Goal: Use online tool/utility: Utilize a website feature to perform a specific function

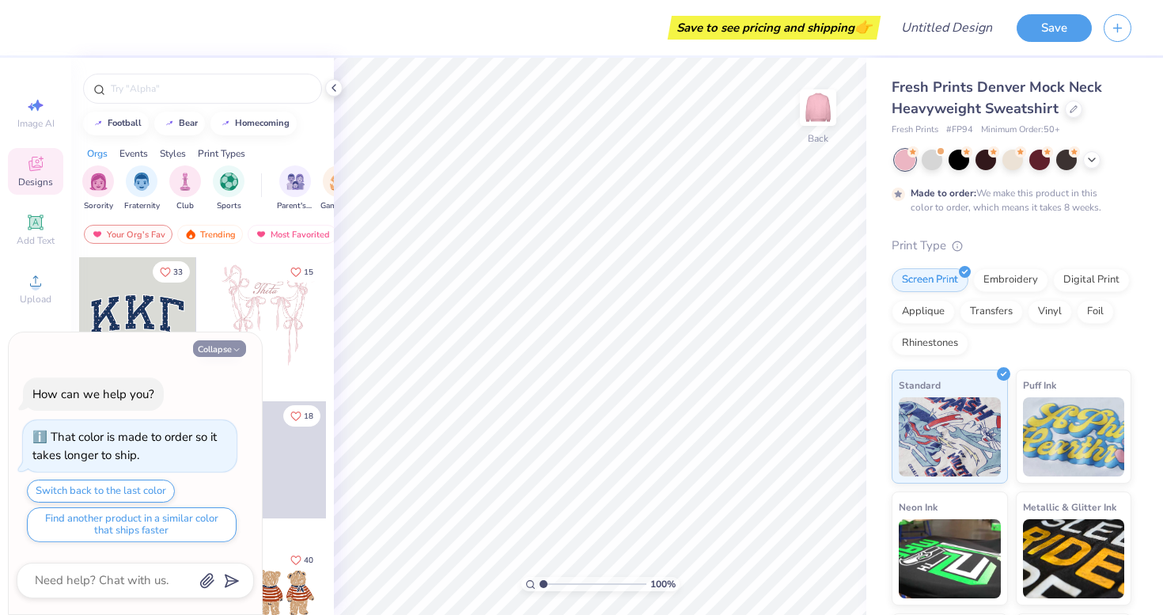
click at [222, 348] on button "Collapse" at bounding box center [219, 348] width 53 height 17
type textarea "x"
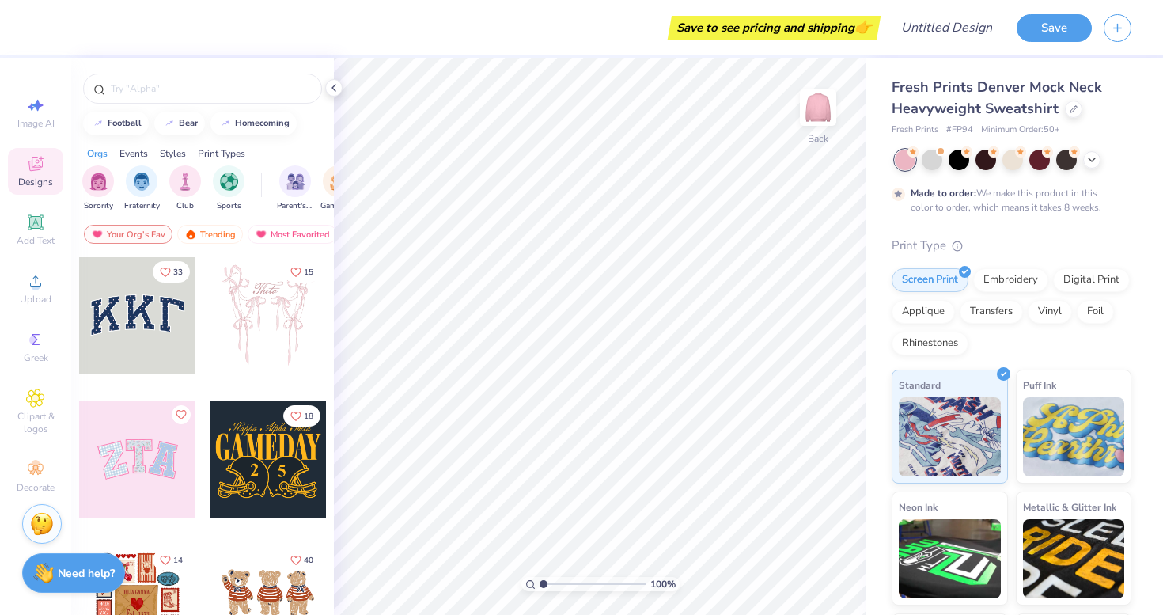
scroll to position [4, 0]
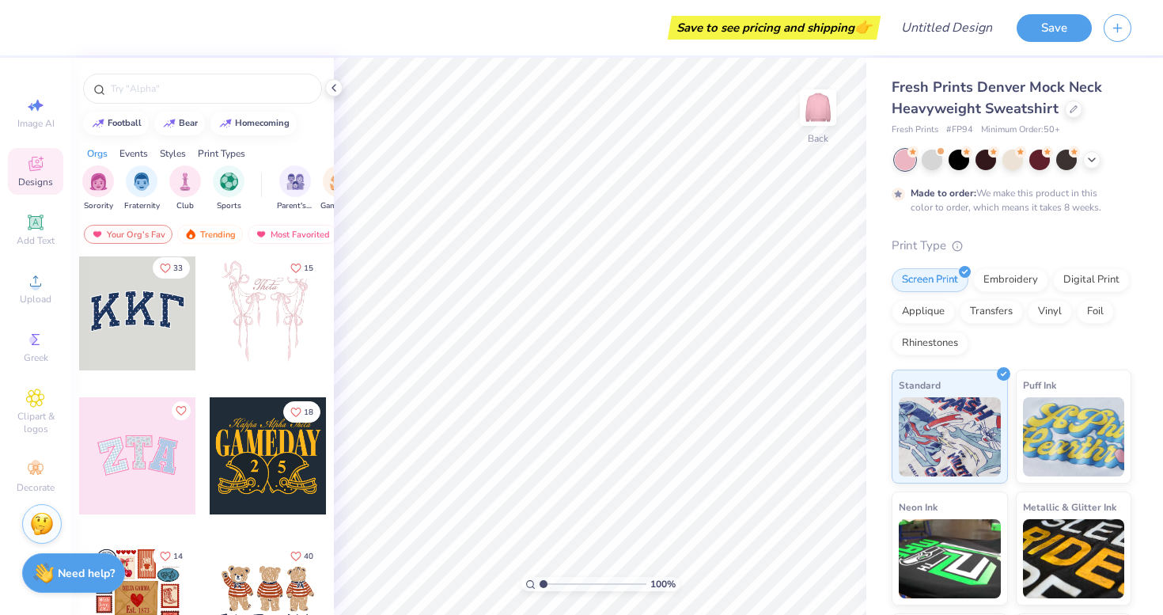
click at [142, 290] on div at bounding box center [137, 311] width 117 height 117
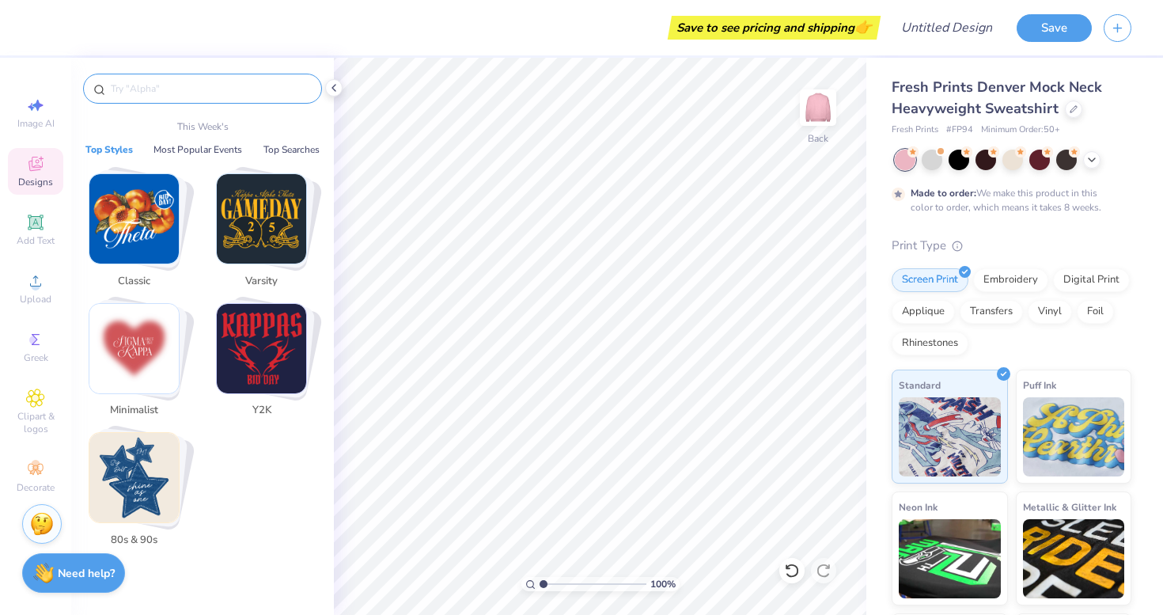
click at [149, 96] on input "text" at bounding box center [210, 89] width 203 height 16
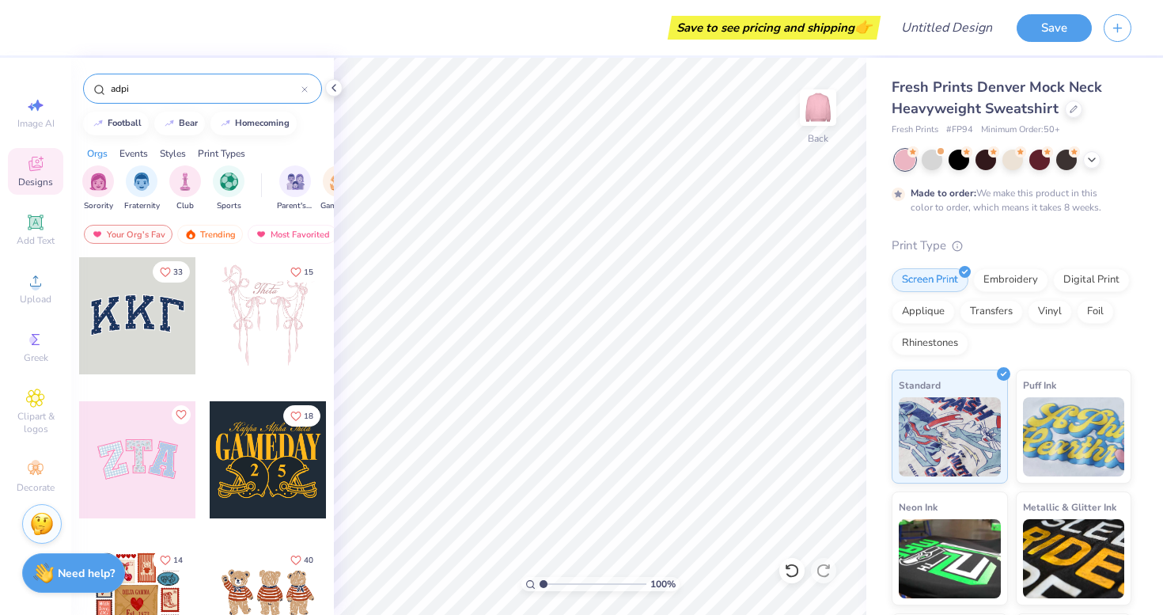
type input "adpi"
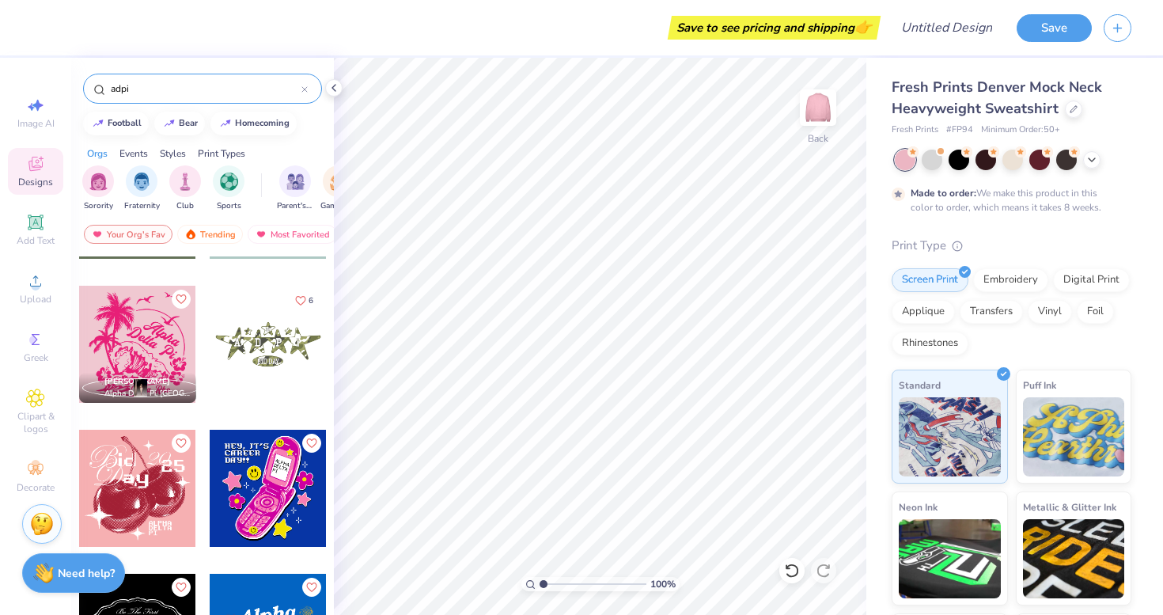
scroll to position [4000, 0]
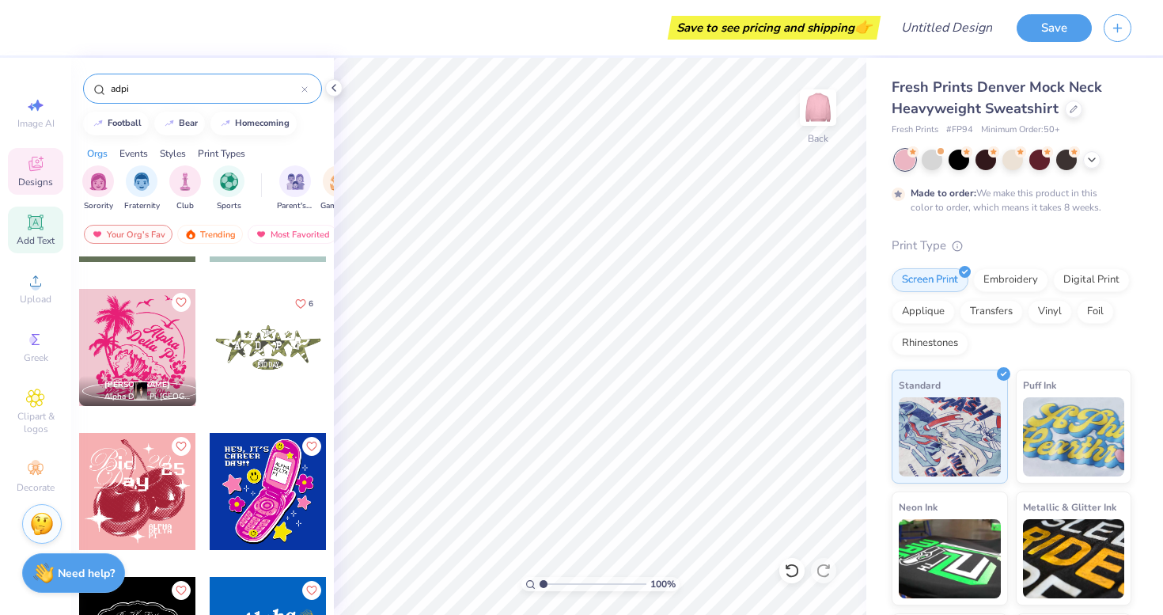
click at [34, 222] on icon at bounding box center [35, 221] width 15 height 15
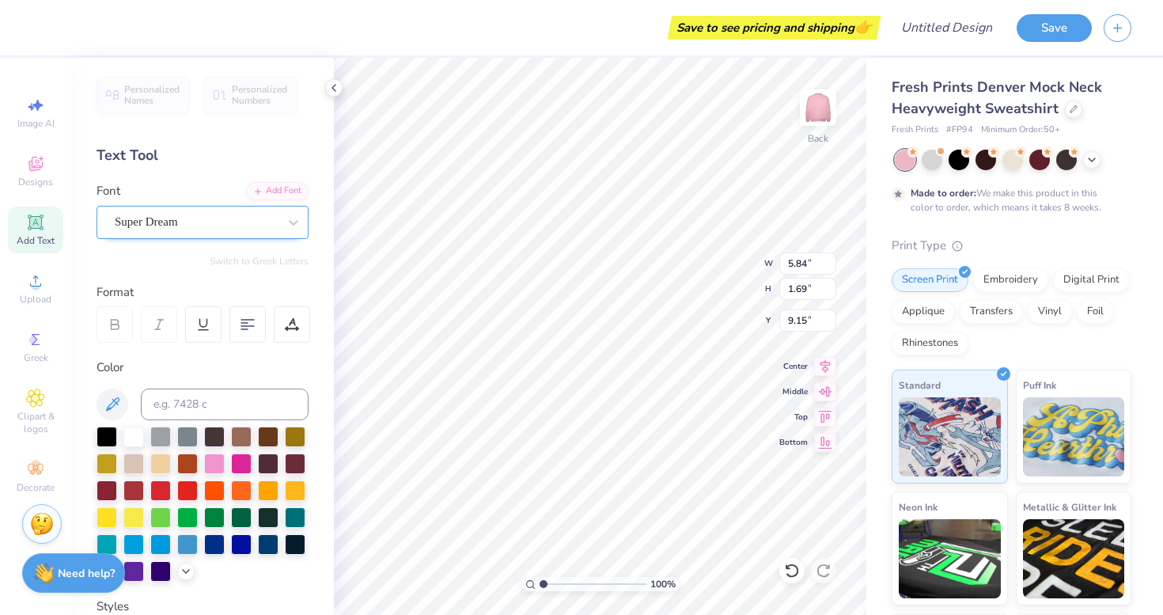
click at [237, 217] on div "Super Dream" at bounding box center [196, 222] width 166 height 25
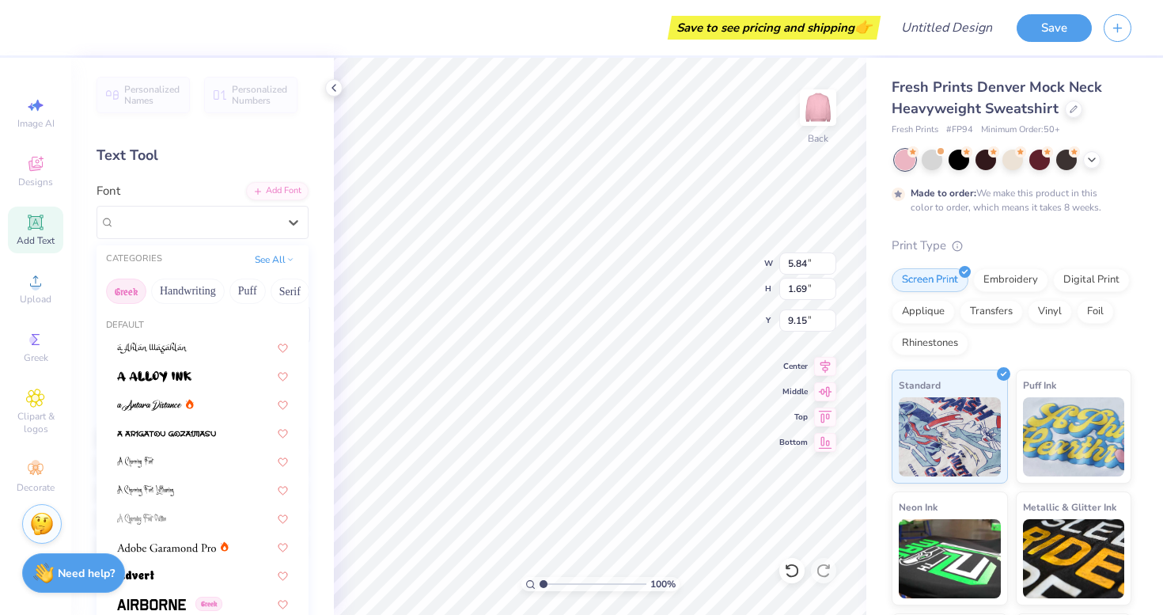
click at [126, 290] on button "Greek" at bounding box center [126, 290] width 40 height 25
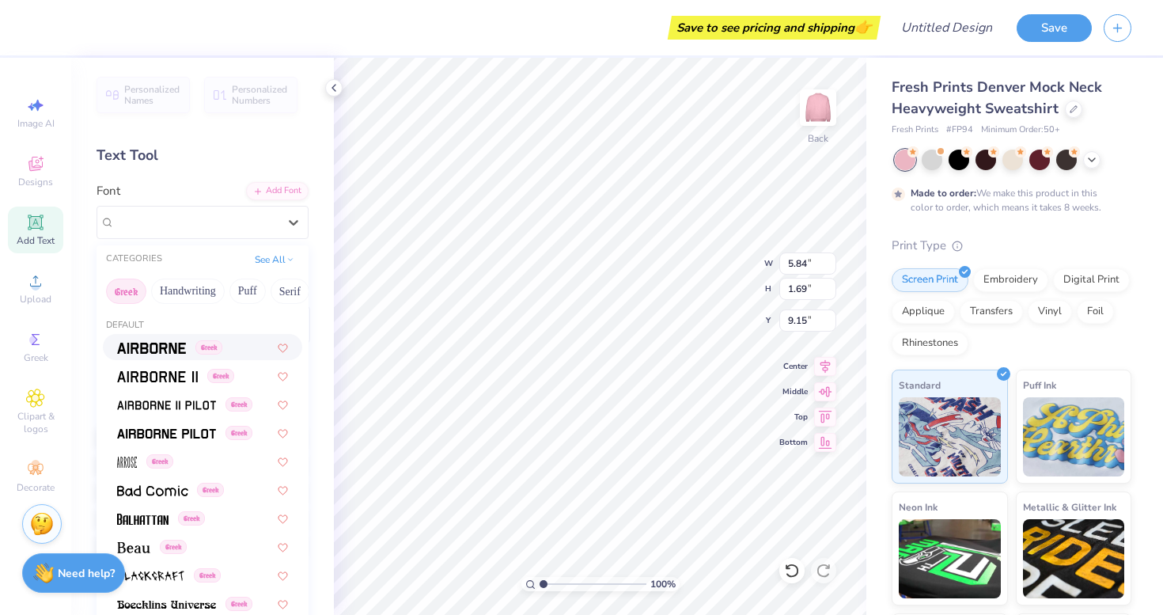
click at [135, 346] on img at bounding box center [151, 348] width 69 height 11
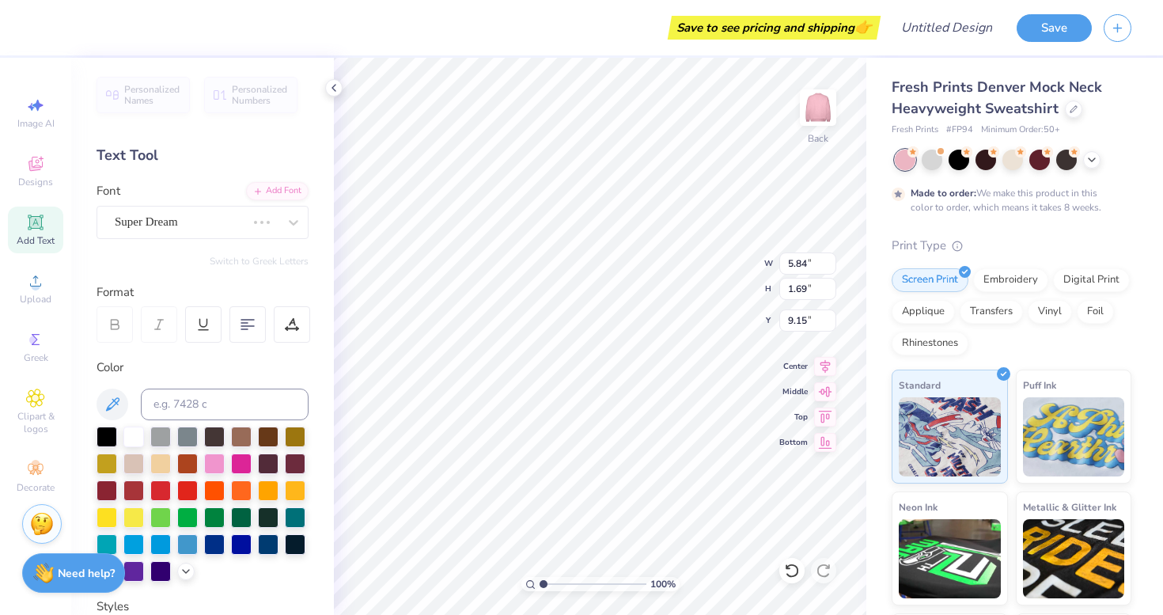
type input "5.59"
type input "1.77"
type input "9.12"
type textarea "ADPI"
click at [223, 233] on div "Airborne Greek" at bounding box center [196, 222] width 166 height 25
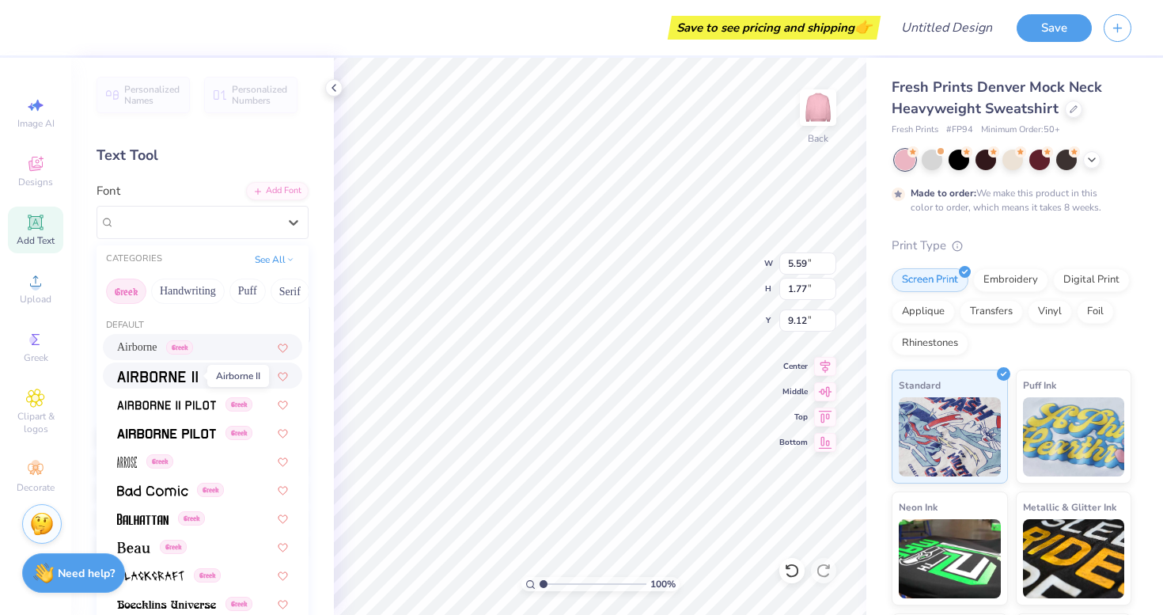
click at [169, 384] on span at bounding box center [157, 375] width 81 height 17
click at [291, 224] on icon at bounding box center [294, 222] width 16 height 16
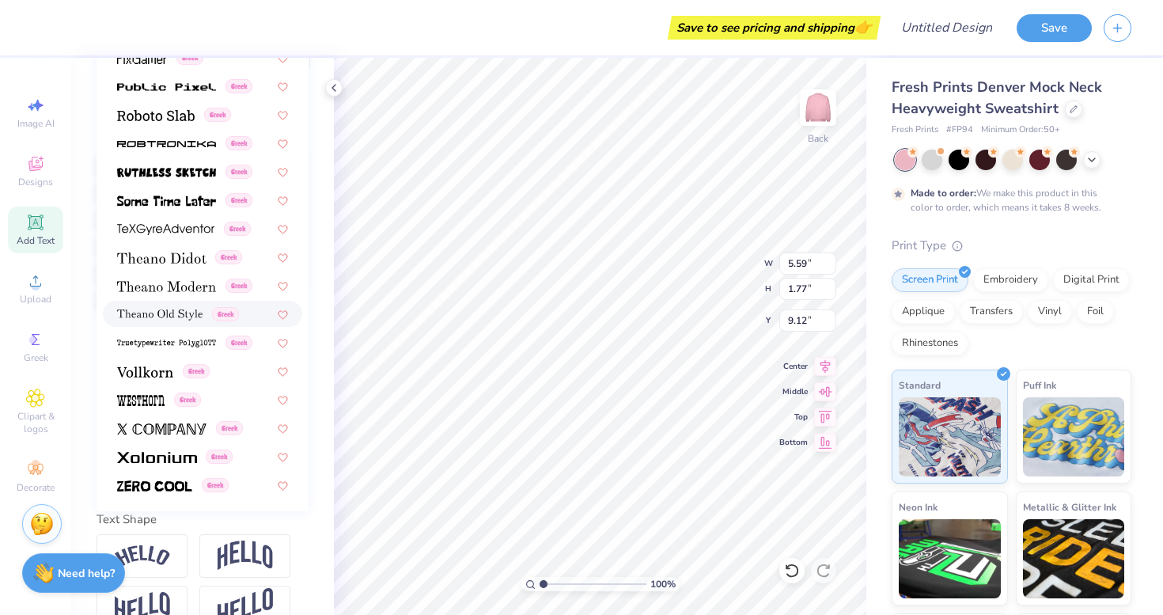
scroll to position [305, 0]
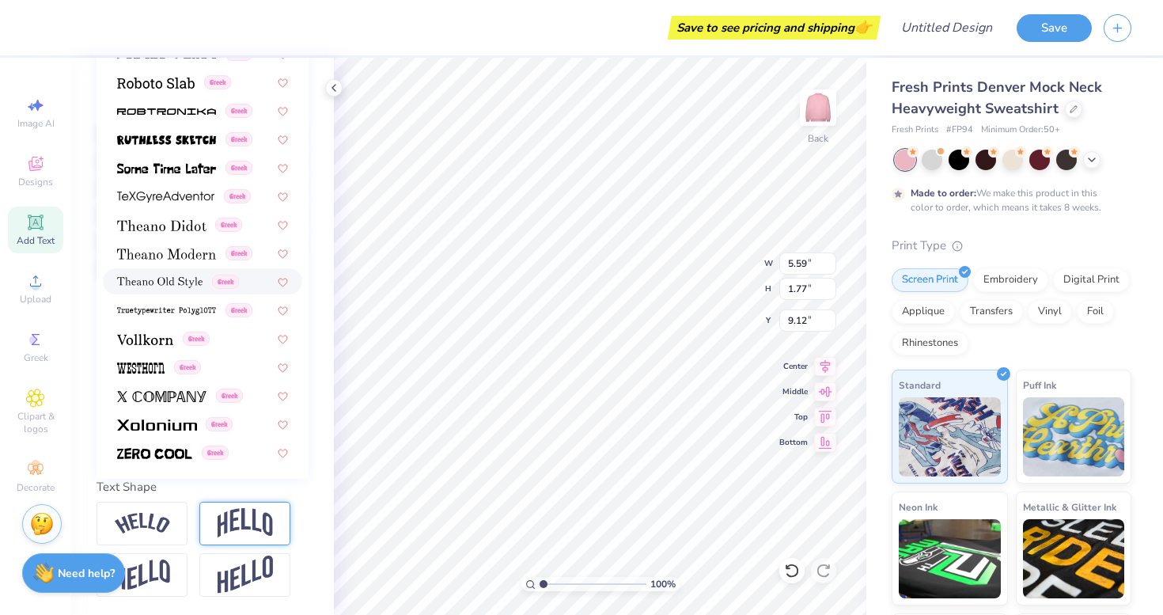
click at [250, 523] on img at bounding box center [245, 523] width 55 height 30
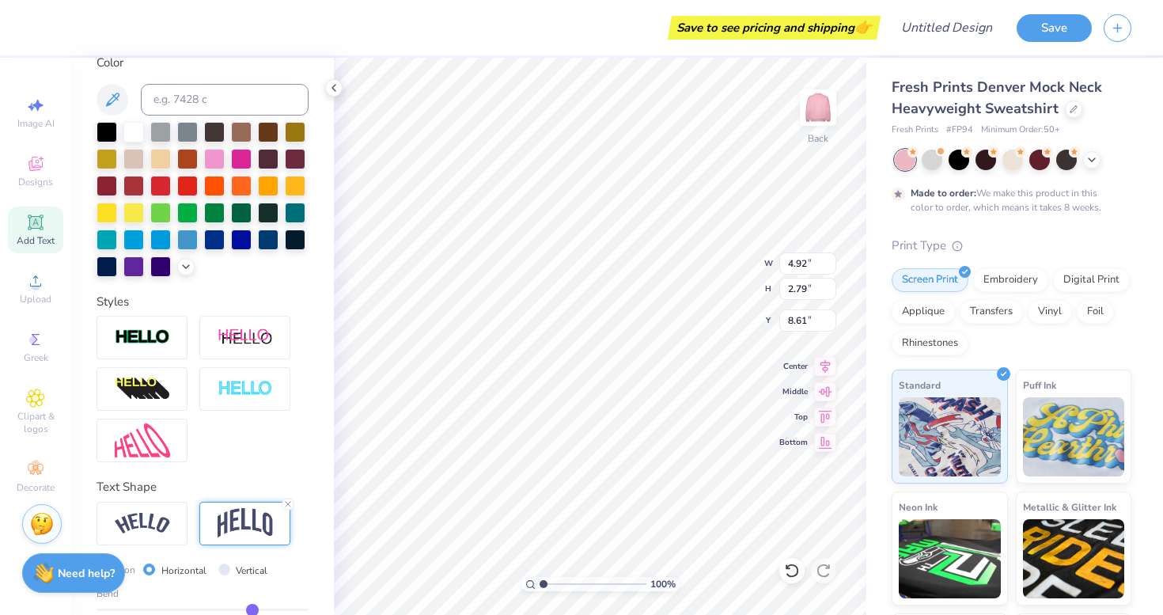
type input "3.79"
type input "10.10"
type input "5.72"
type input "2.23"
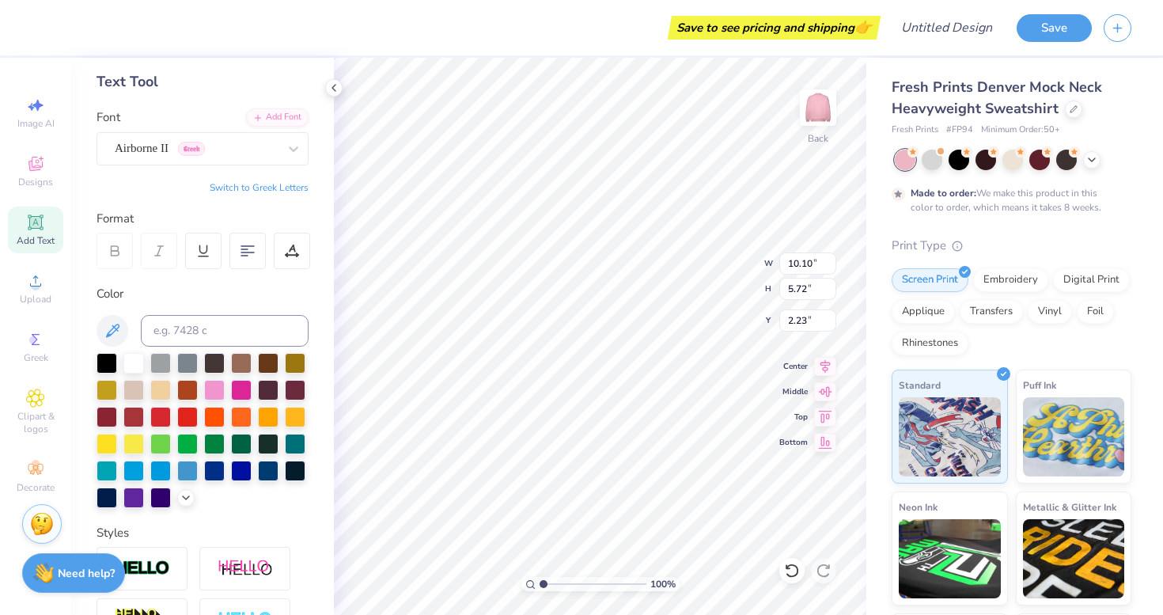
scroll to position [90, 0]
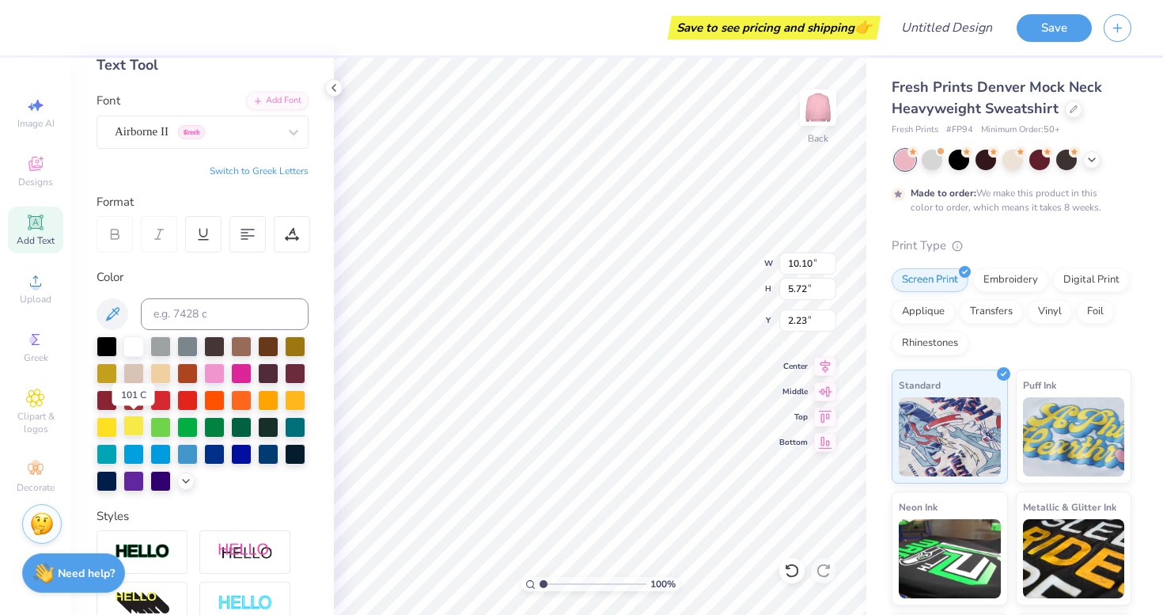
click at [136, 420] on div at bounding box center [133, 425] width 21 height 21
click at [112, 425] on div at bounding box center [107, 425] width 21 height 21
click at [295, 397] on div at bounding box center [295, 398] width 21 height 21
click at [186, 475] on icon at bounding box center [186, 479] width 13 height 13
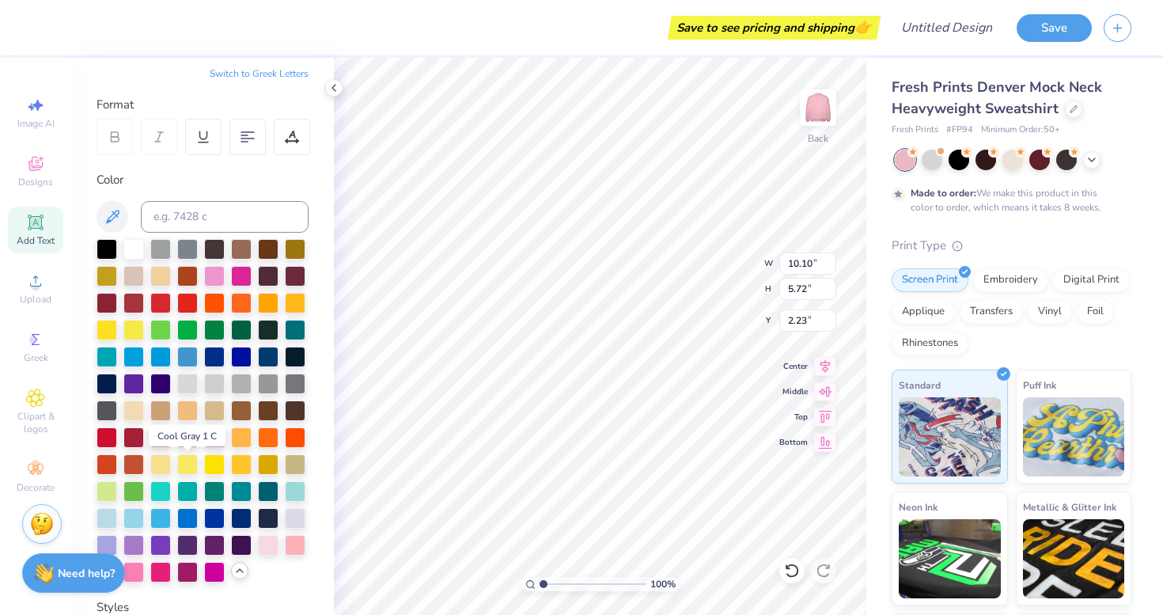
scroll to position [225, 0]
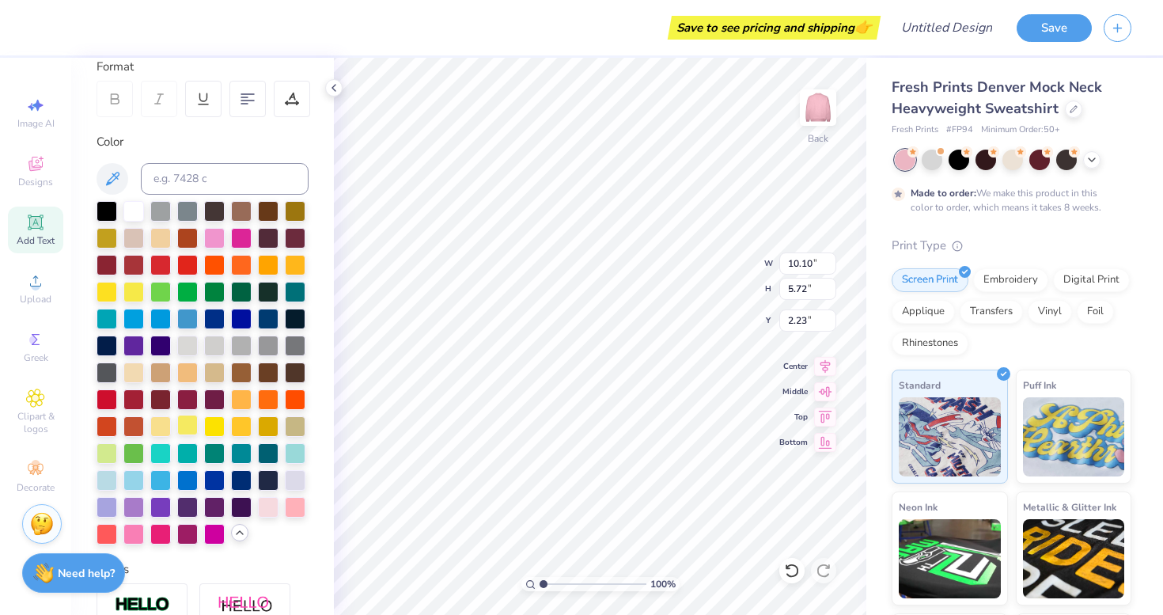
click at [186, 428] on div at bounding box center [187, 425] width 21 height 21
click at [164, 425] on div at bounding box center [160, 425] width 21 height 21
click at [196, 427] on div at bounding box center [187, 425] width 21 height 21
click at [169, 426] on div at bounding box center [160, 425] width 21 height 21
type input "1.93"
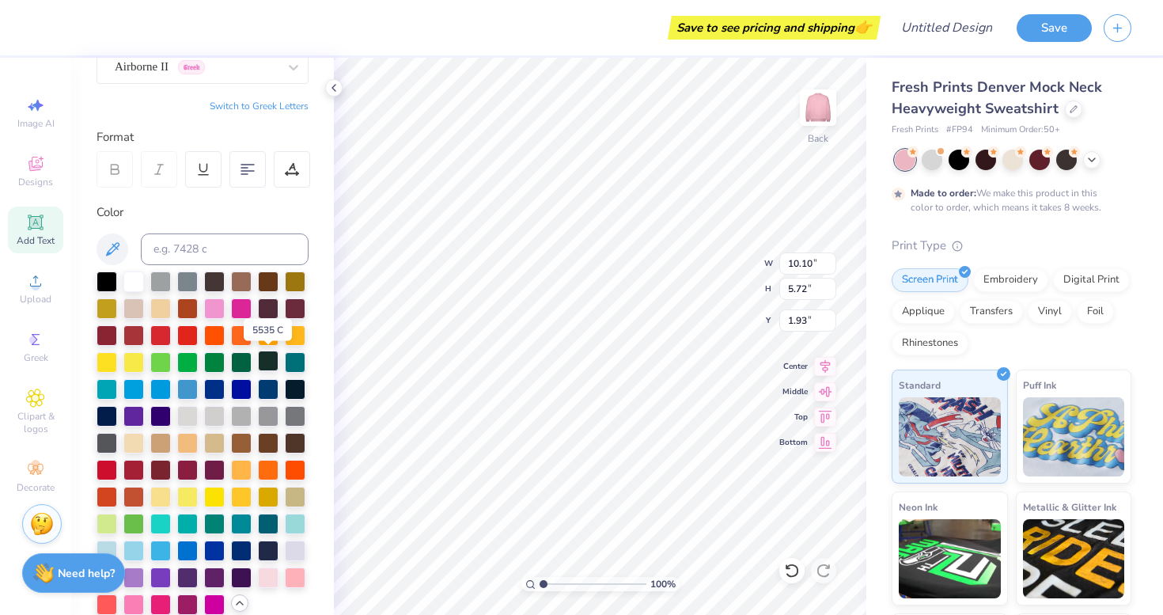
scroll to position [142, 0]
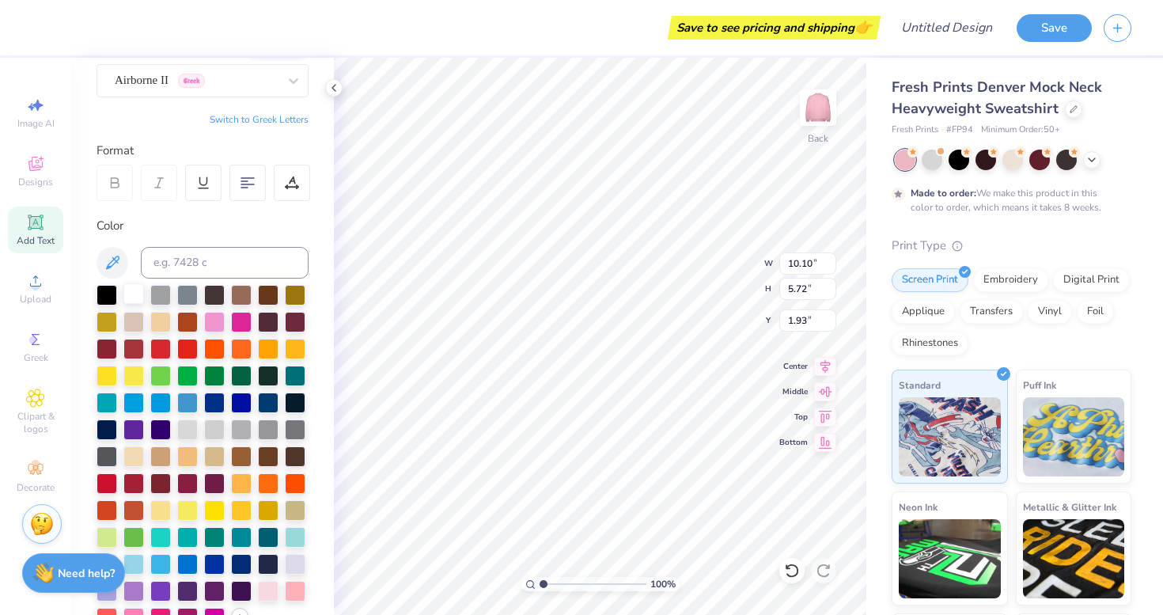
click at [129, 298] on div at bounding box center [133, 293] width 21 height 21
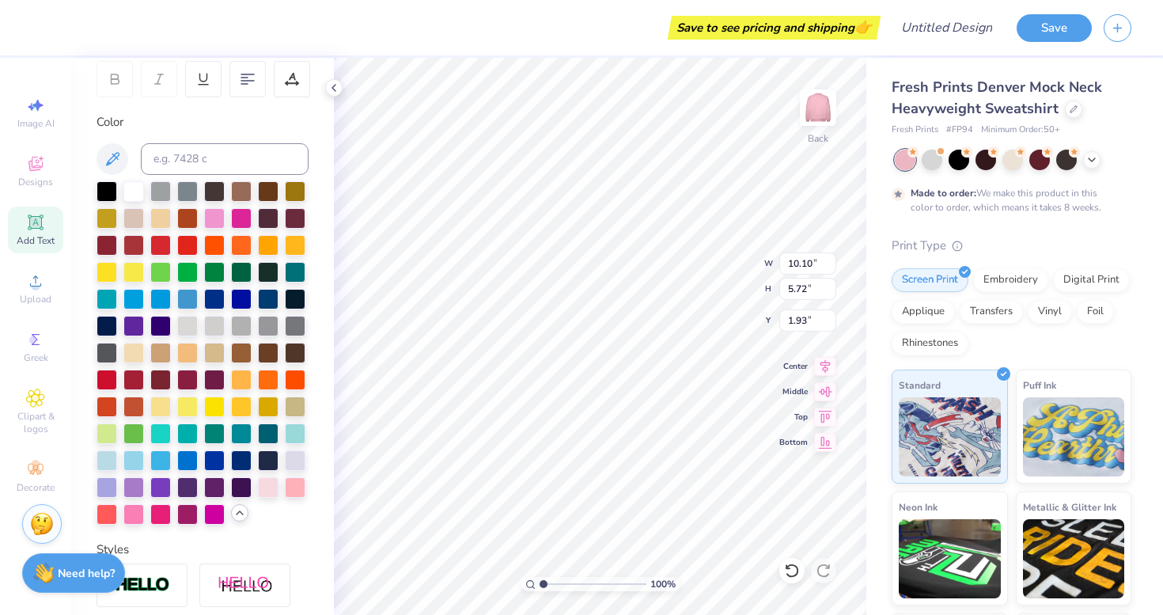
scroll to position [252, 0]
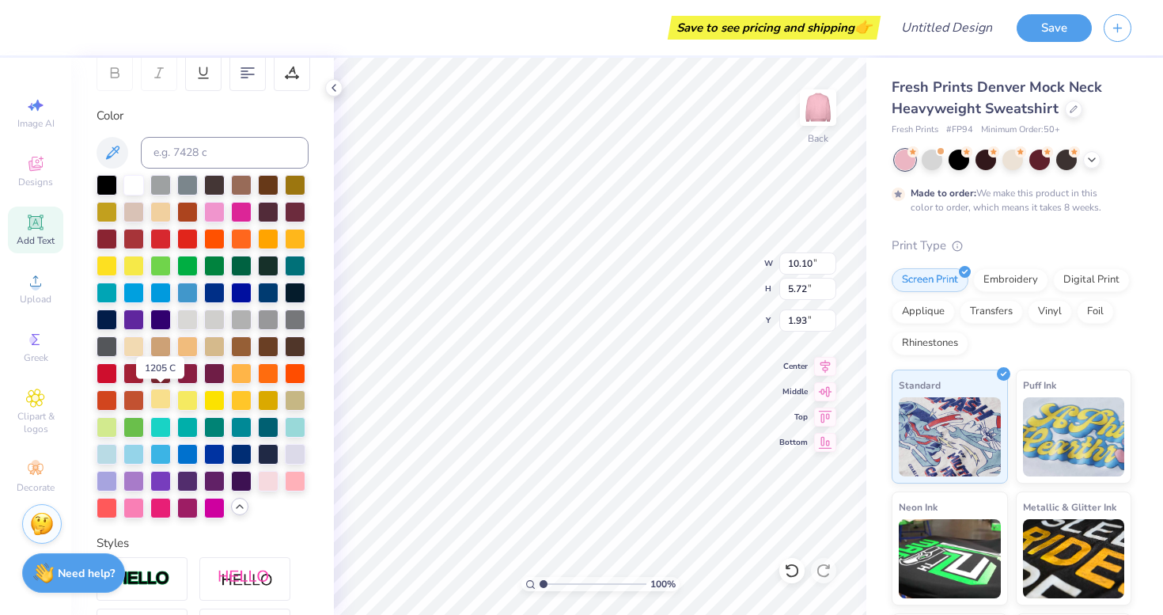
click at [161, 403] on div at bounding box center [160, 398] width 21 height 21
click at [186, 400] on div at bounding box center [187, 398] width 21 height 21
click at [168, 403] on div at bounding box center [160, 398] width 21 height 21
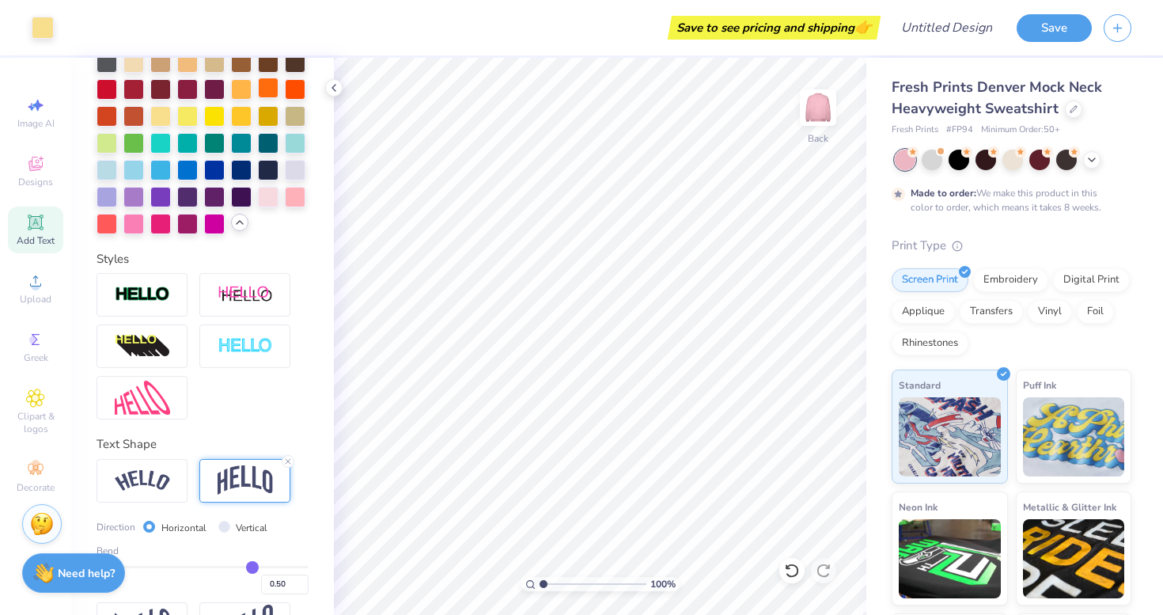
scroll to position [585, 0]
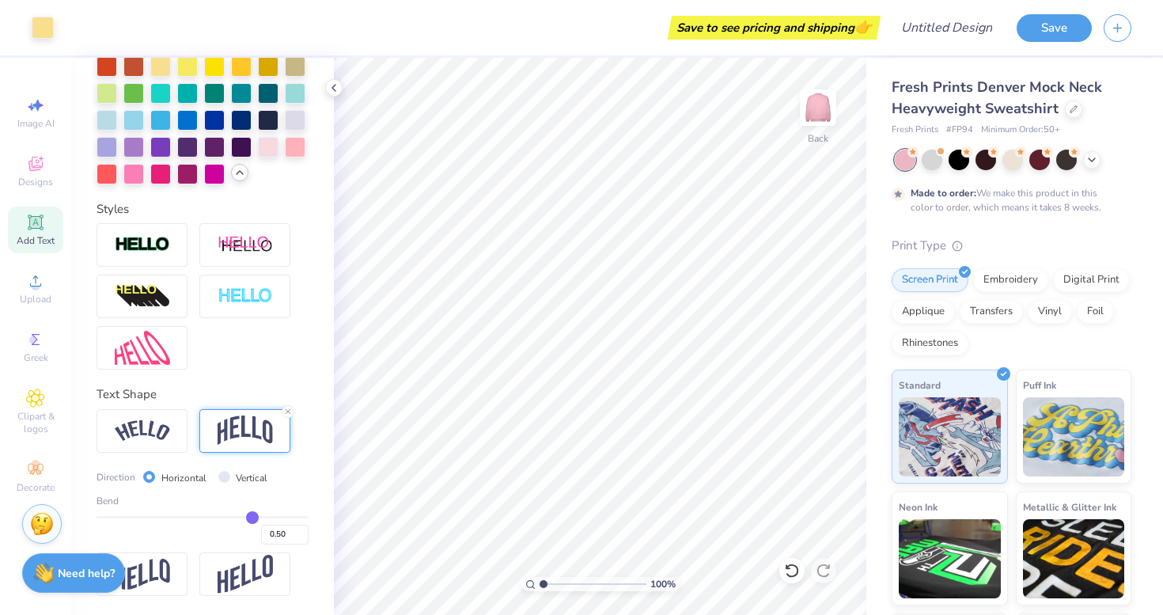
type input "0.47"
type input "0.44"
type input "0.41"
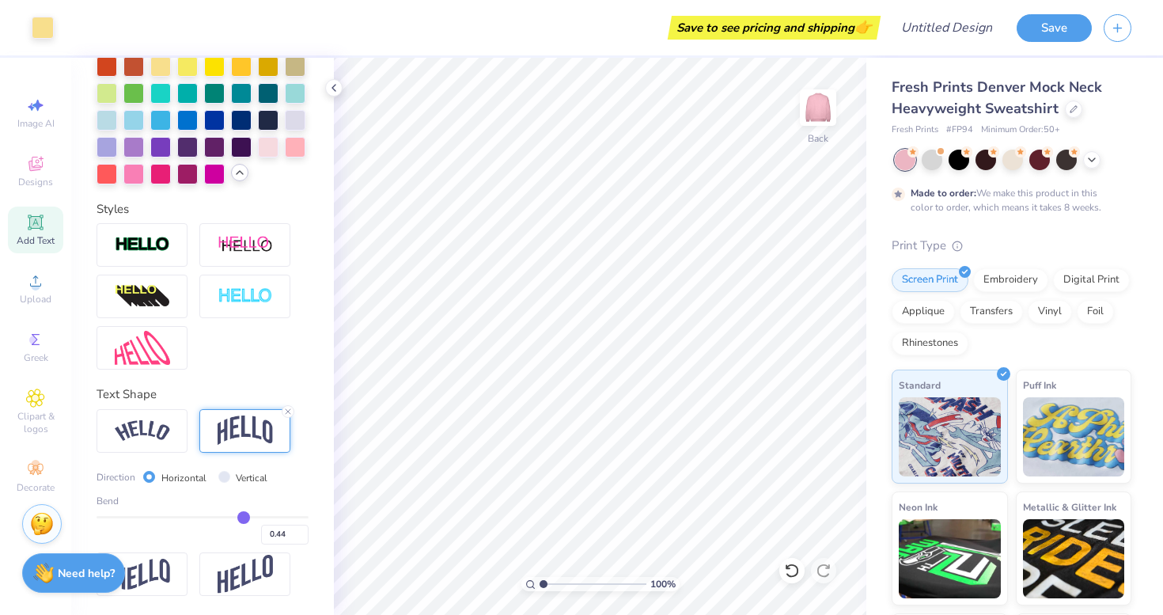
type input "0.41"
type input "0.39"
type input "0.37"
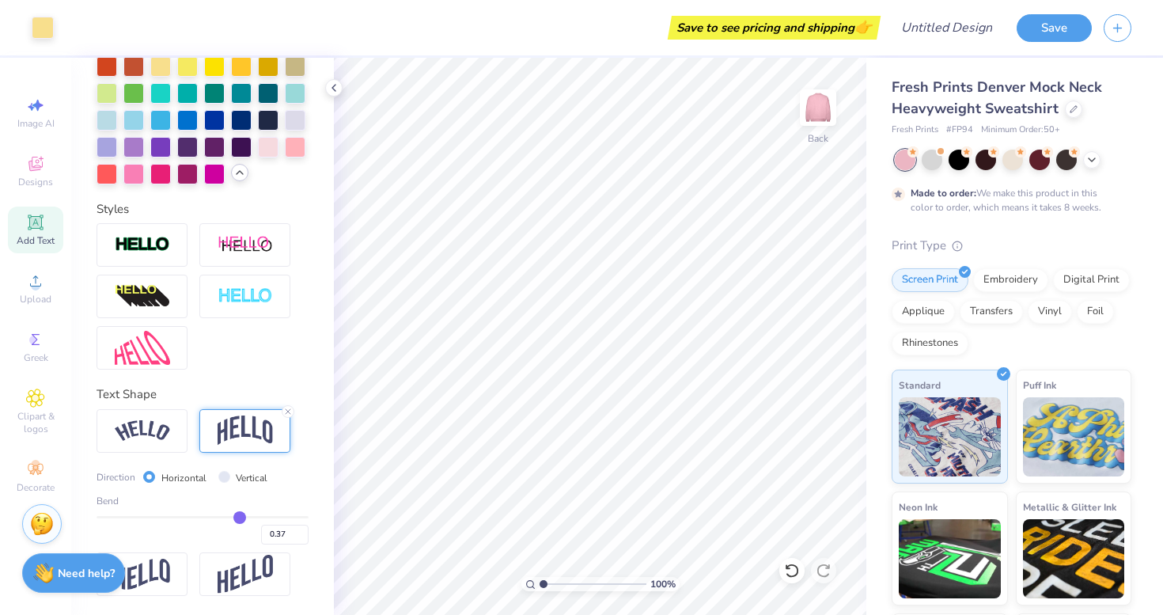
type input "0.35"
type input "0.33"
type input "0.31"
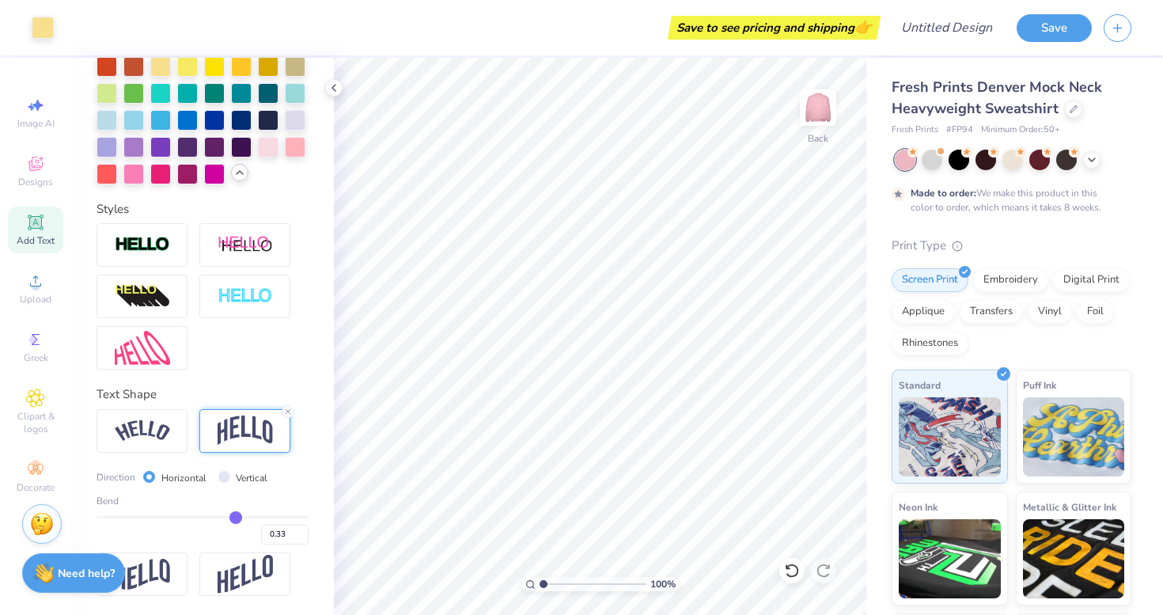
type input "0.31"
type input "0.29"
type input "0.27"
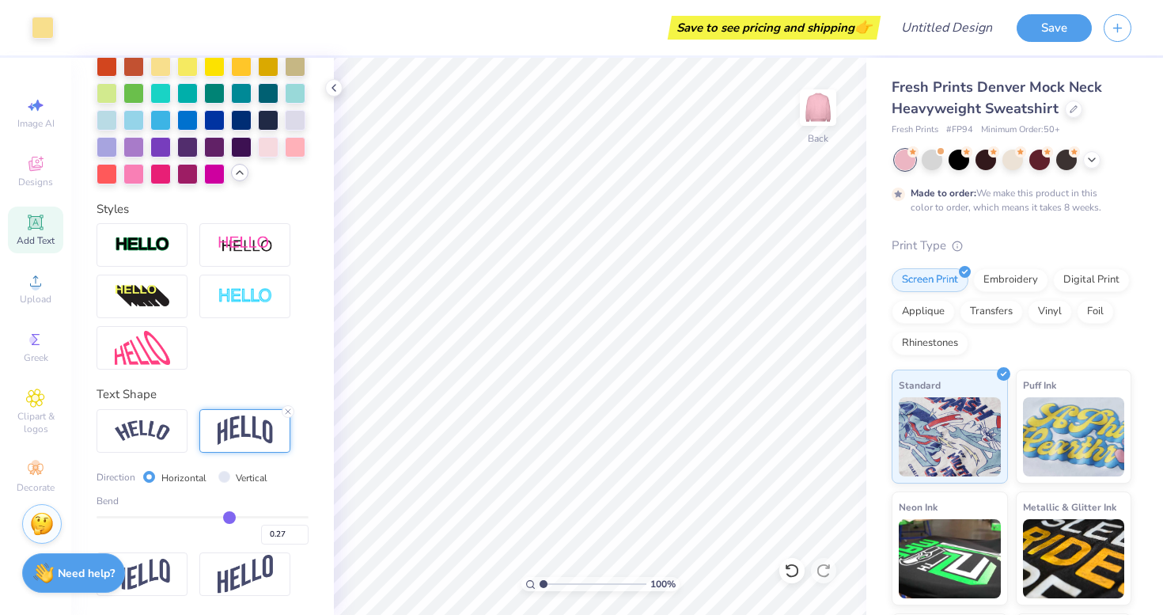
type input "0.25"
type input "0.22"
type input "0.19"
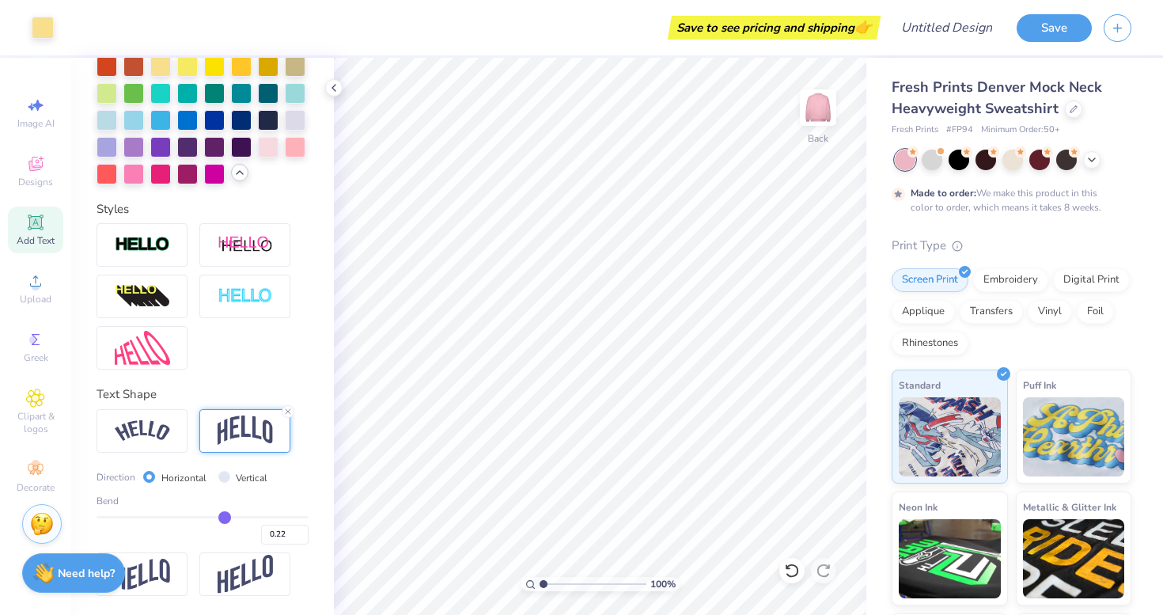
type input "0.19"
type input "0.16"
type input "0.14"
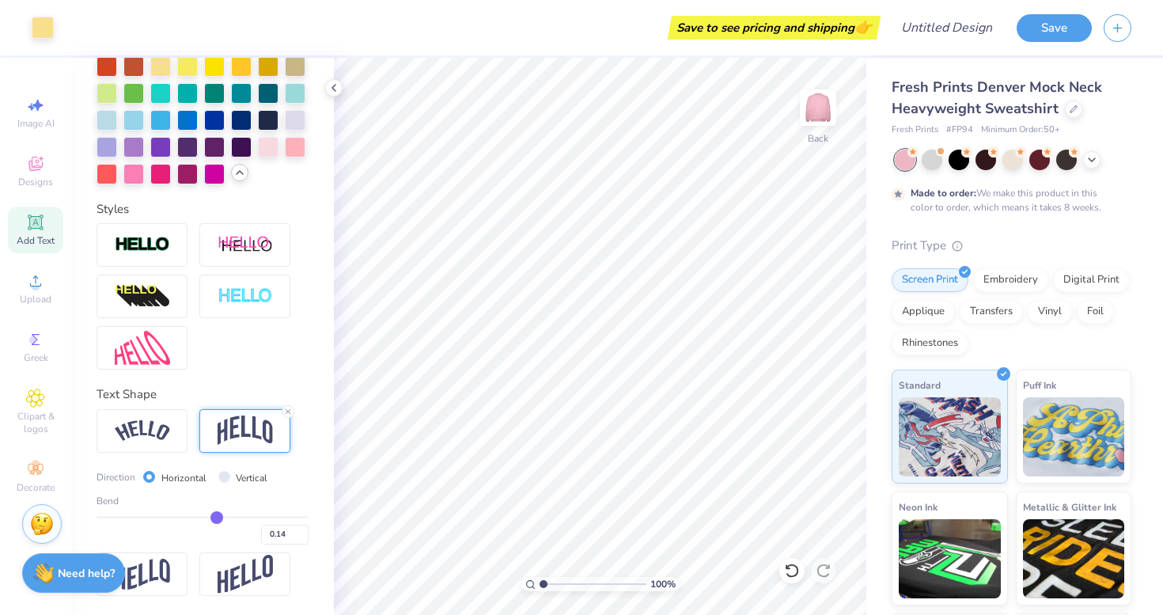
type input "0.12"
type input "0.08"
type input "0.05"
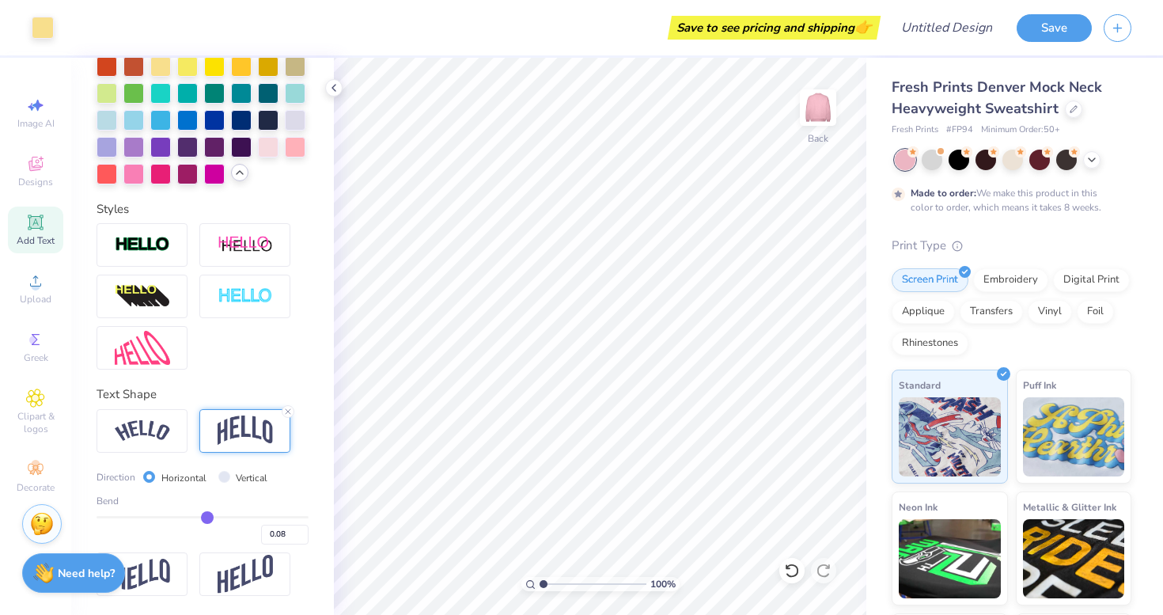
type input "0.05"
type input "0.02"
type input "-0.01"
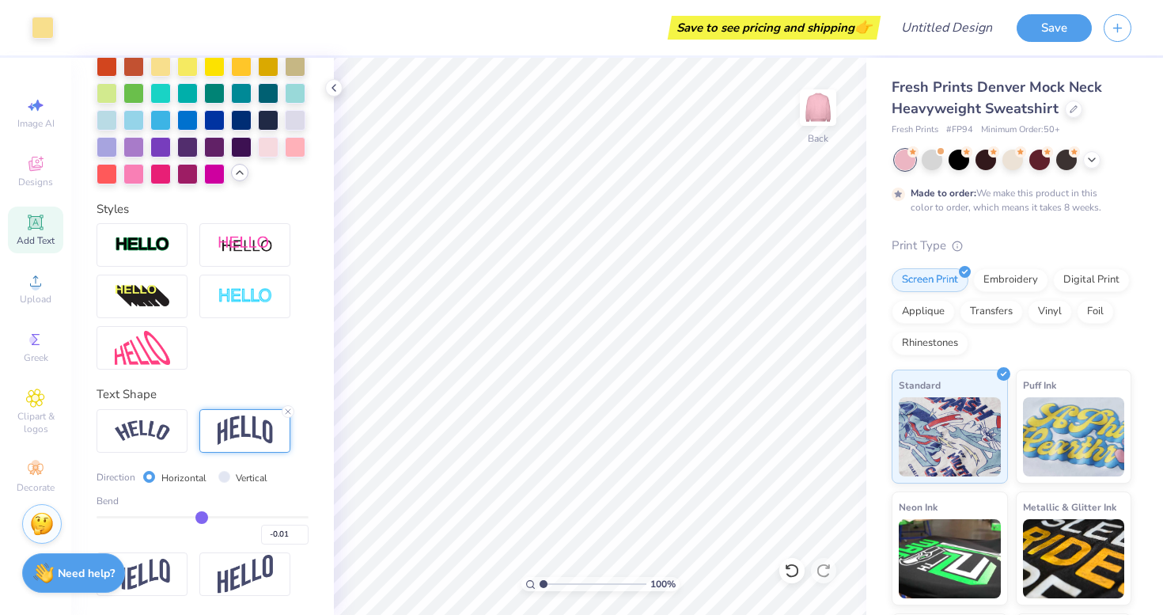
type input "-0.03"
type input "-0.06"
type input "-0.08"
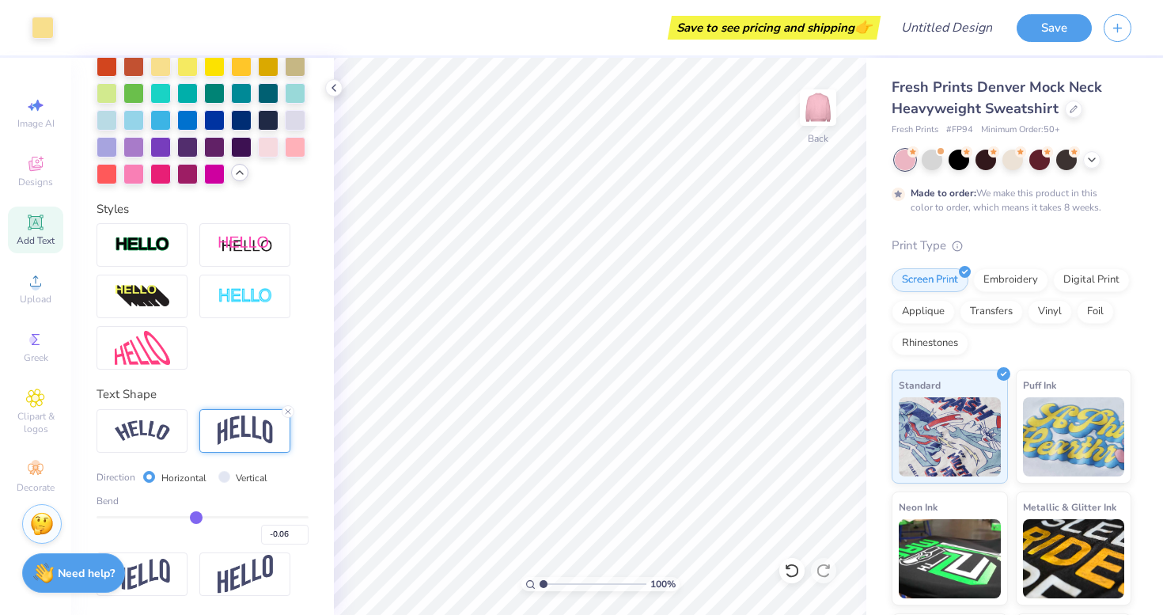
type input "-0.08"
type input "-0.09"
type input "-0.12"
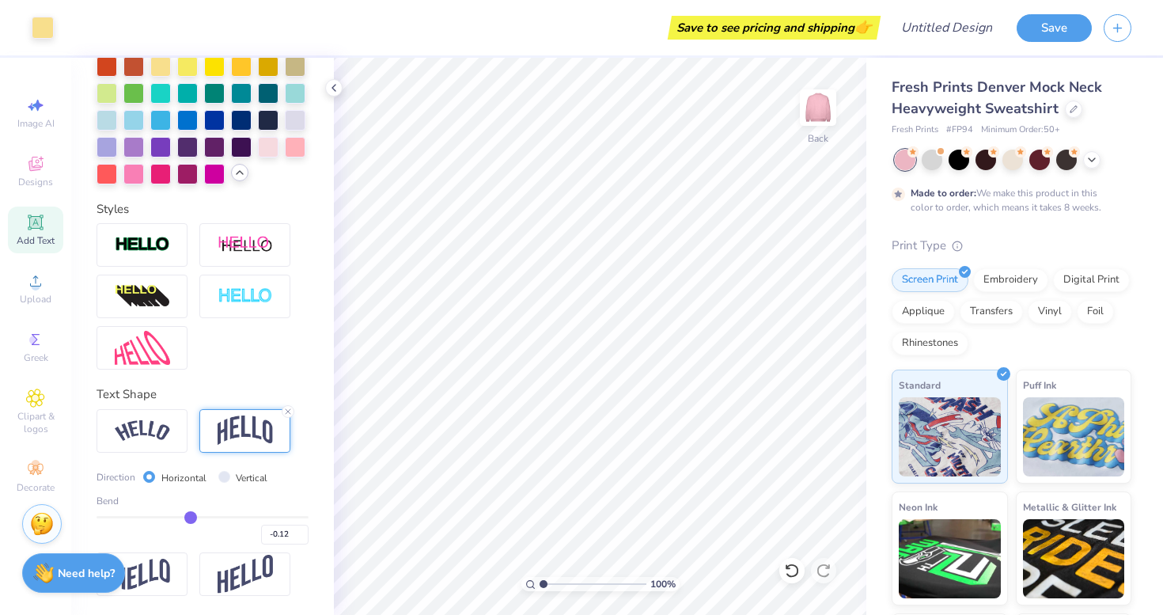
type input "-0.14"
type input "-0.17"
type input "-0.19"
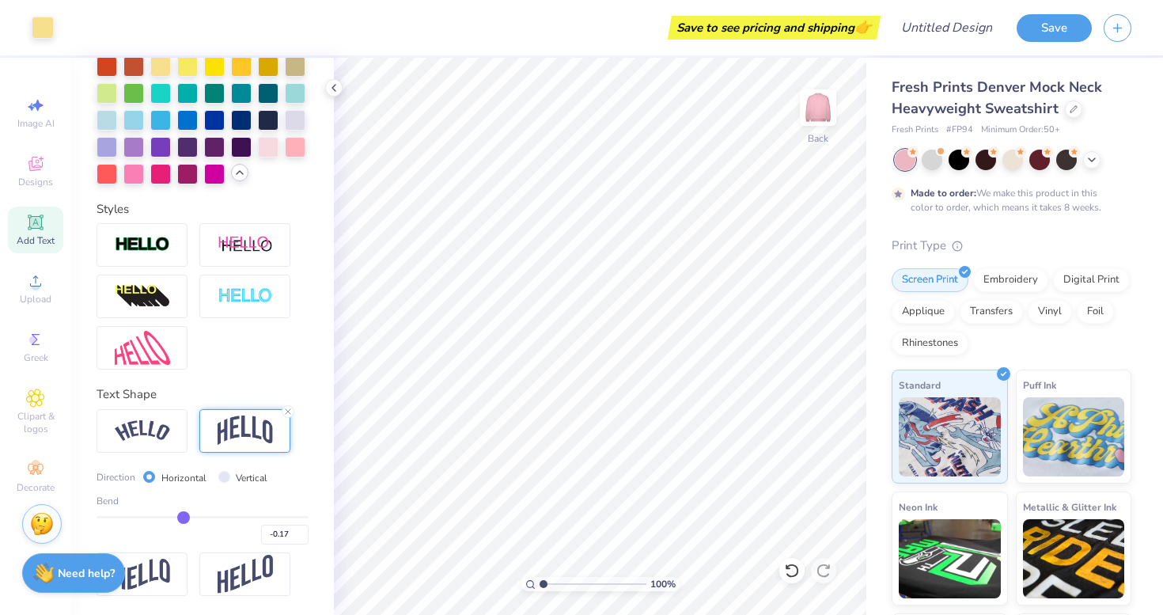
type input "-0.19"
type input "-0.2"
type input "-0.20"
type input "-0.21"
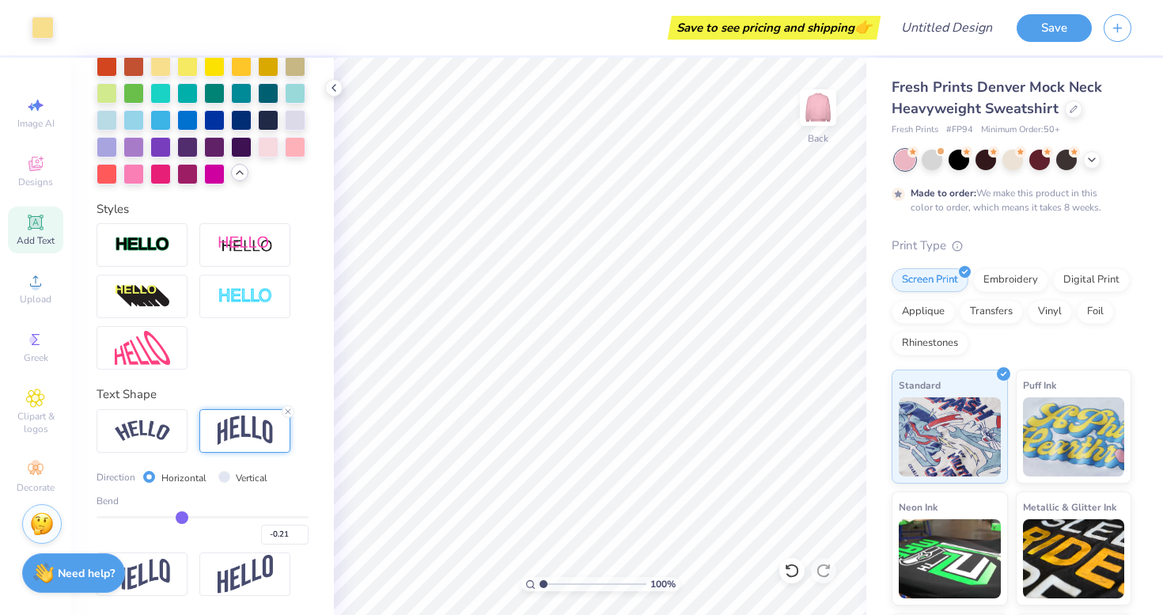
type input "-0.2"
type input "-0.20"
type input "-0.18"
type input "-0.15"
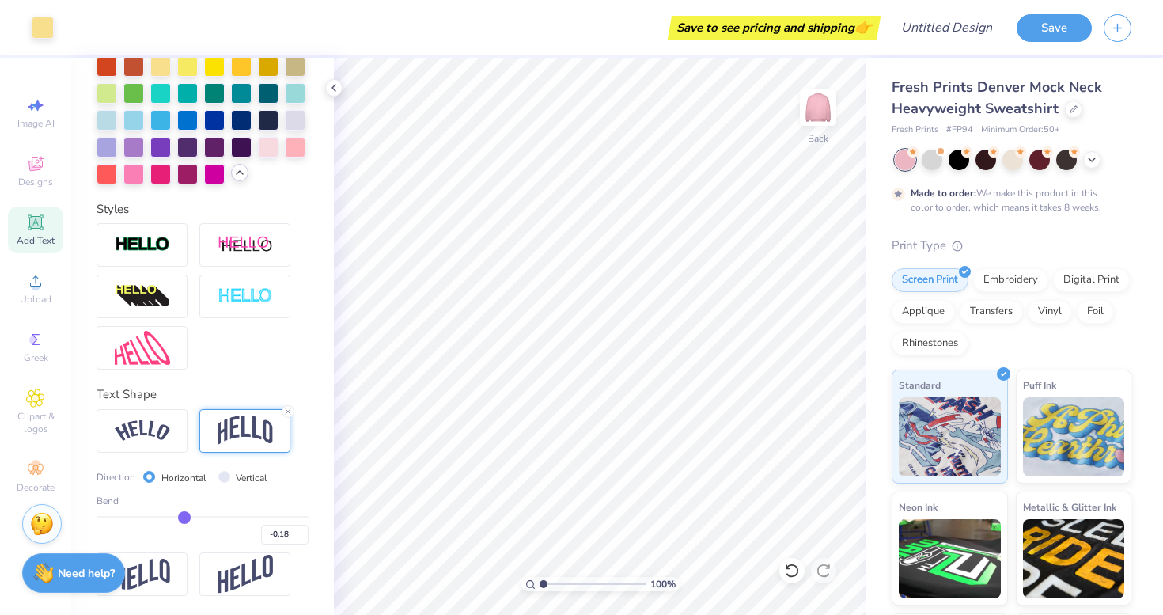
type input "-0.15"
type input "-0.11"
type input "-0.07"
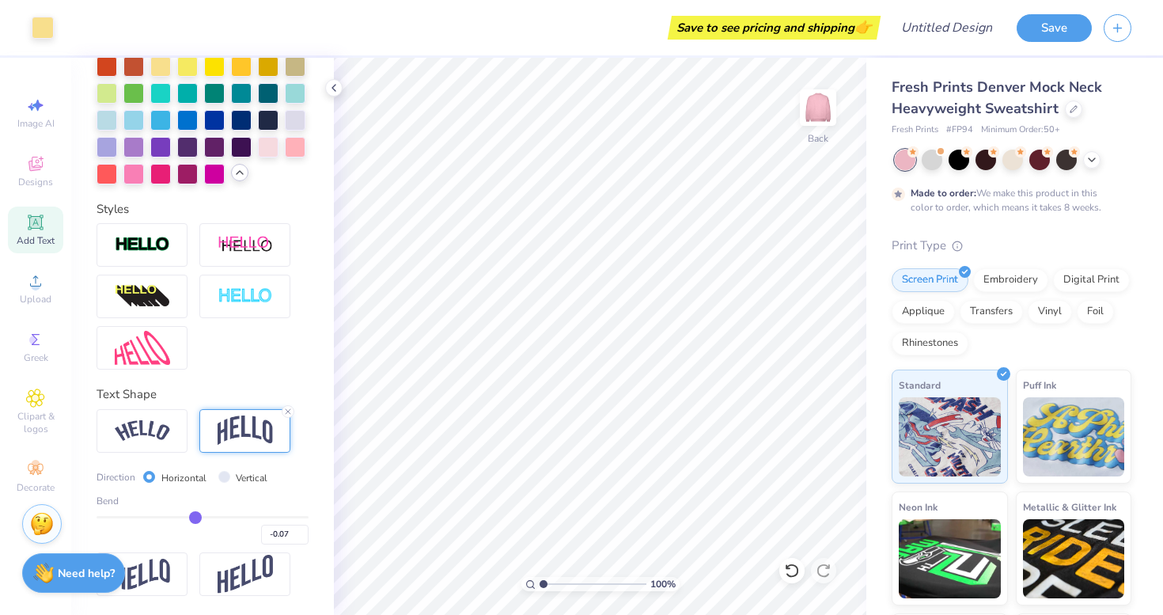
type input "-0.04"
type input "-0.03"
drag, startPoint x: 249, startPoint y: 517, endPoint x: 199, endPoint y: 516, distance: 49.9
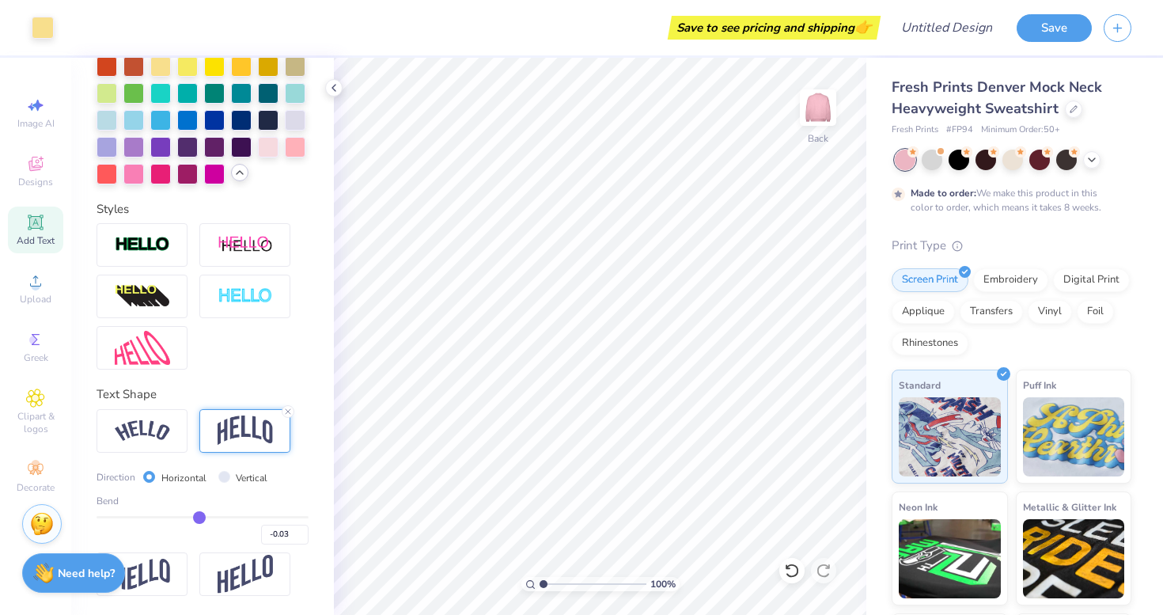
click at [199, 516] on input "range" at bounding box center [203, 517] width 212 height 2
type input "-0.01"
type input "0.02"
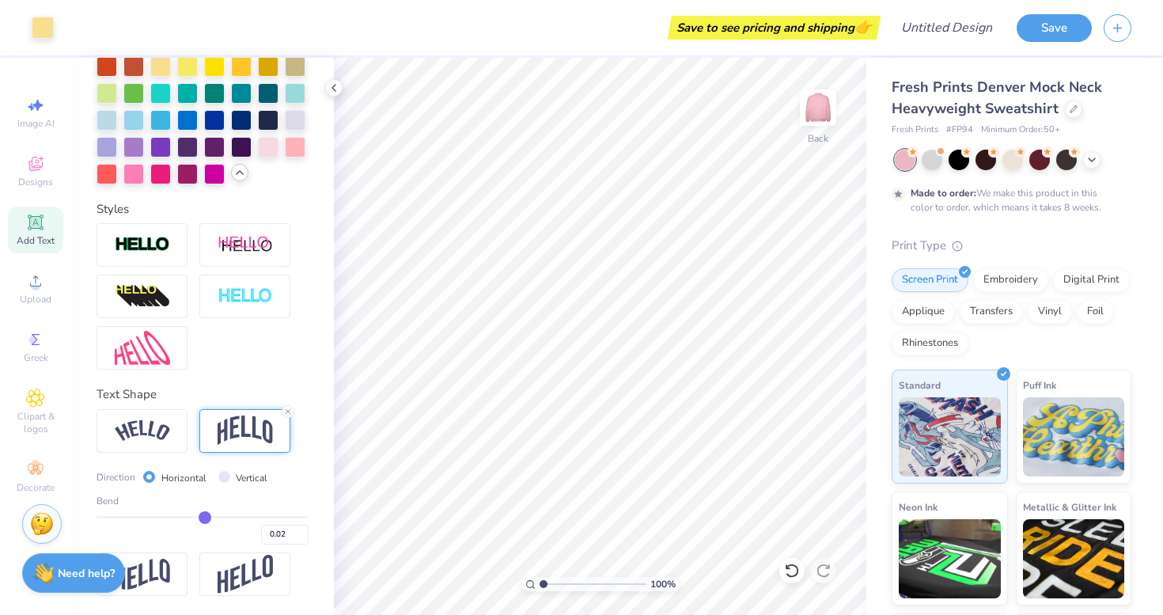
type input "0.06"
type input "0.1"
type input "0.10"
type input "0.13"
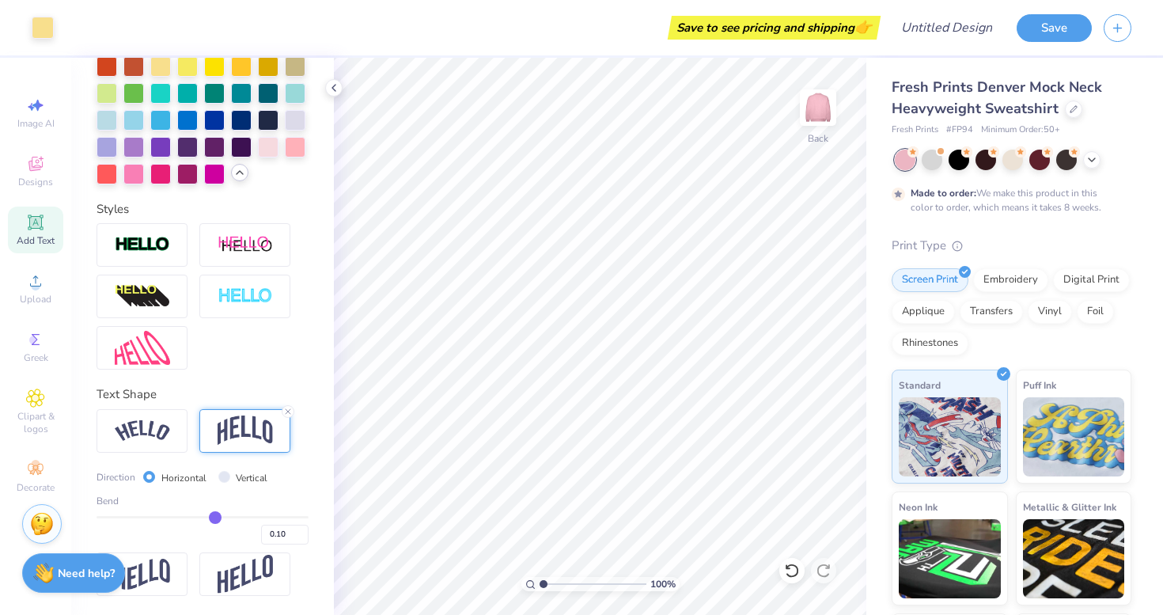
type input "0.13"
type input "0.14"
type input "0.15"
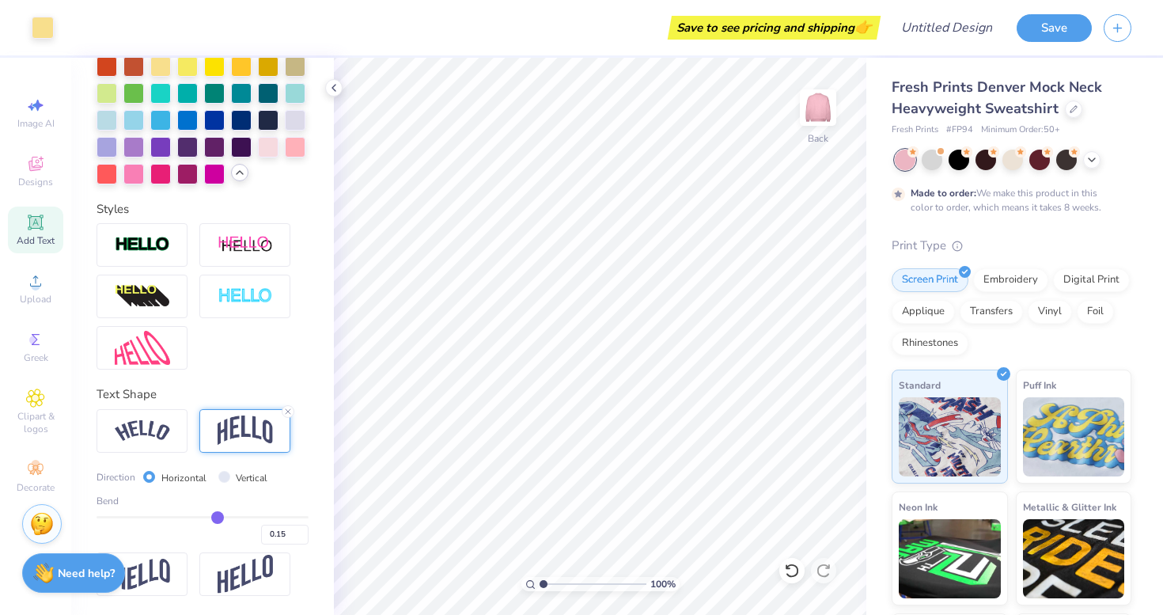
drag, startPoint x: 199, startPoint y: 516, endPoint x: 218, endPoint y: 516, distance: 18.2
click at [218, 516] on input "range" at bounding box center [203, 517] width 212 height 2
type input "0.16"
type input "0.18"
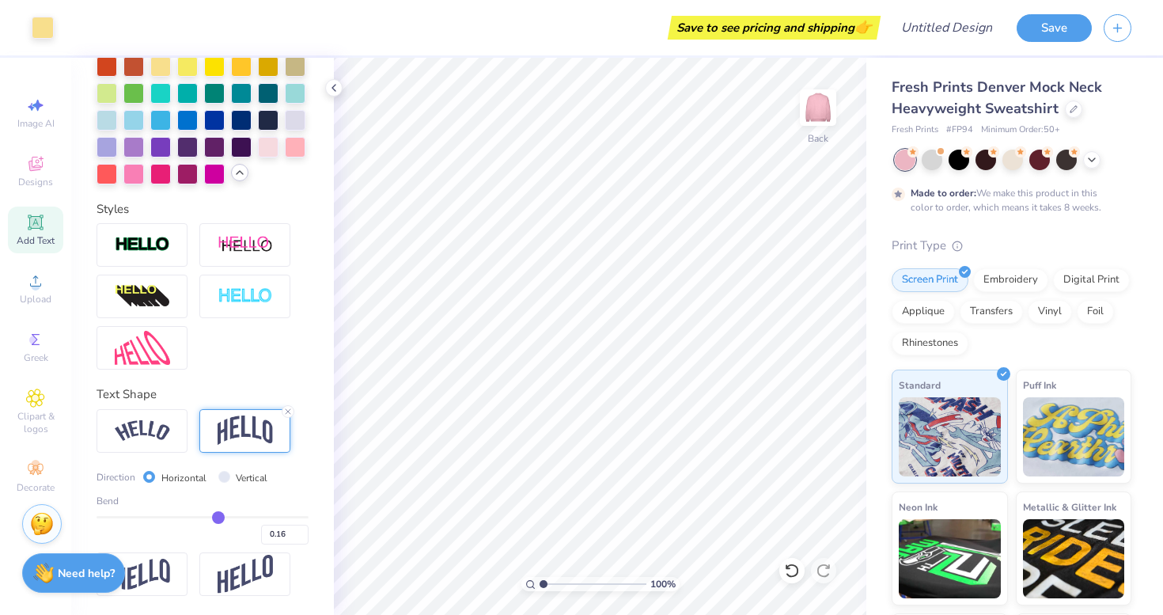
type input "0.18"
type input "0.2"
type input "0.20"
type input "0.23"
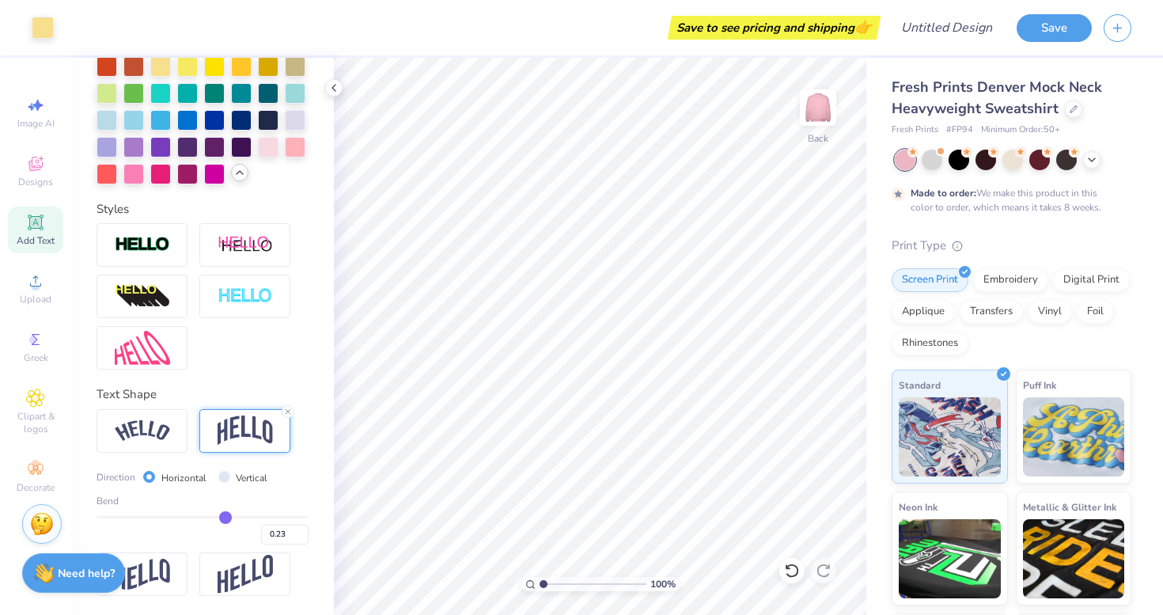
type input "0.26"
type input "0.28"
type input "0.3"
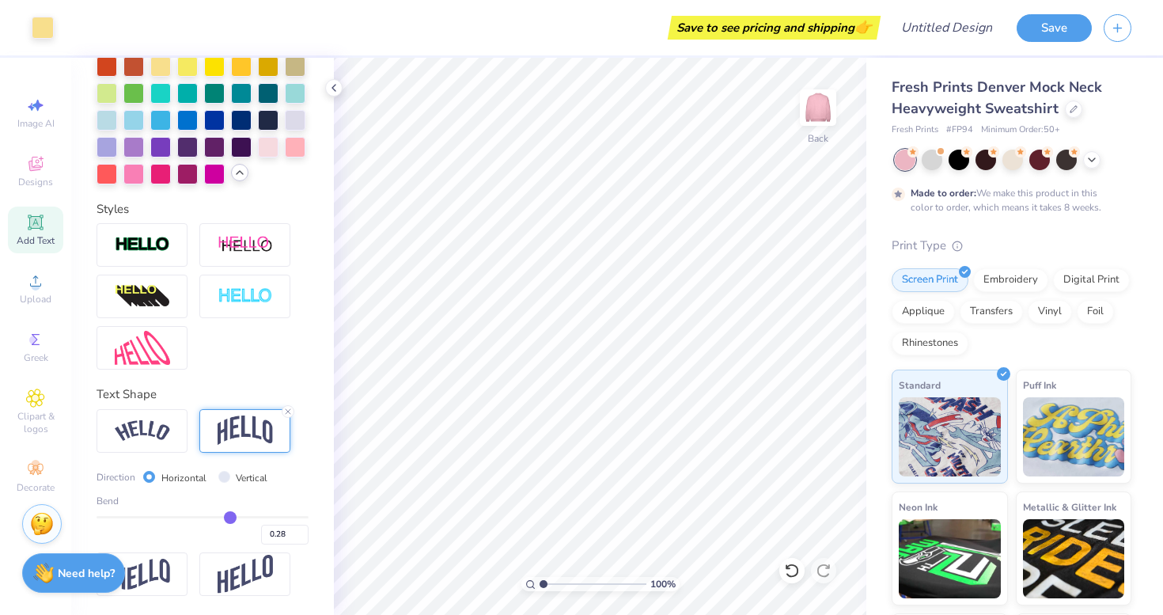
type input "0.30"
type input "0.32"
type input "0.33"
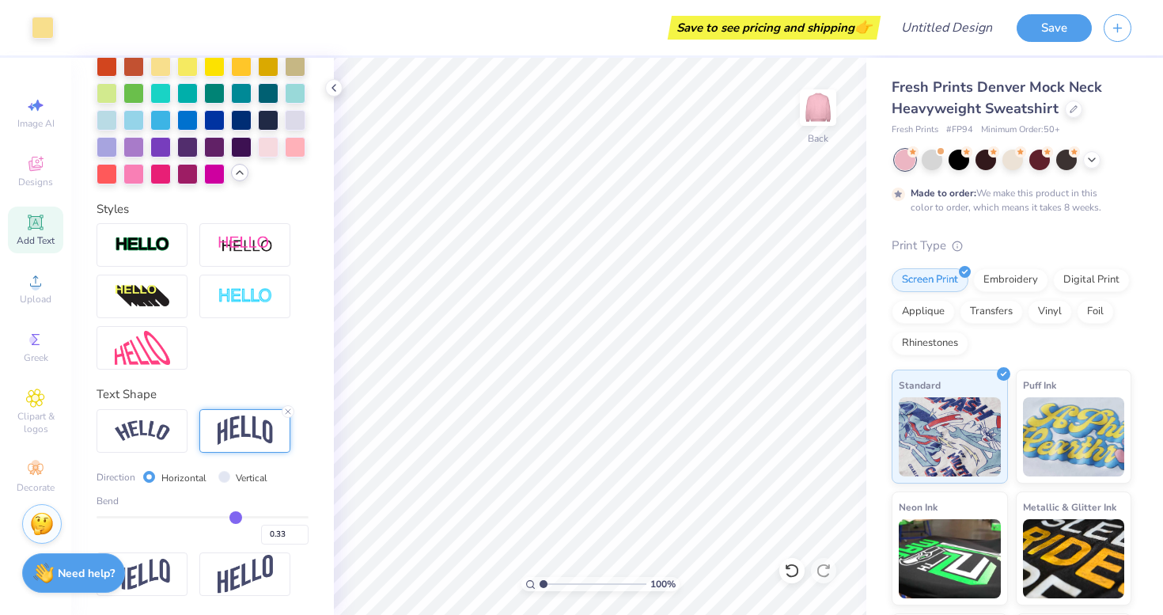
drag, startPoint x: 218, startPoint y: 516, endPoint x: 235, endPoint y: 516, distance: 17.4
type input "0.33"
click at [235, 516] on input "range" at bounding box center [203, 517] width 212 height 2
click at [338, 93] on icon at bounding box center [334, 87] width 13 height 13
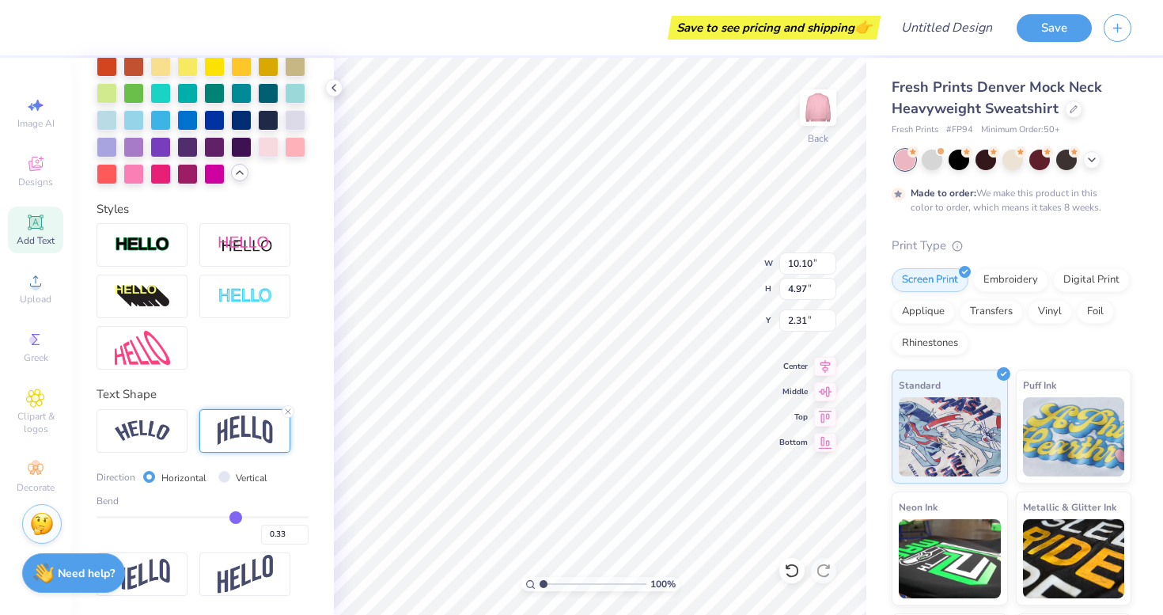
type input "4.07"
type input "13.13"
type input "6.46"
type input "3.00"
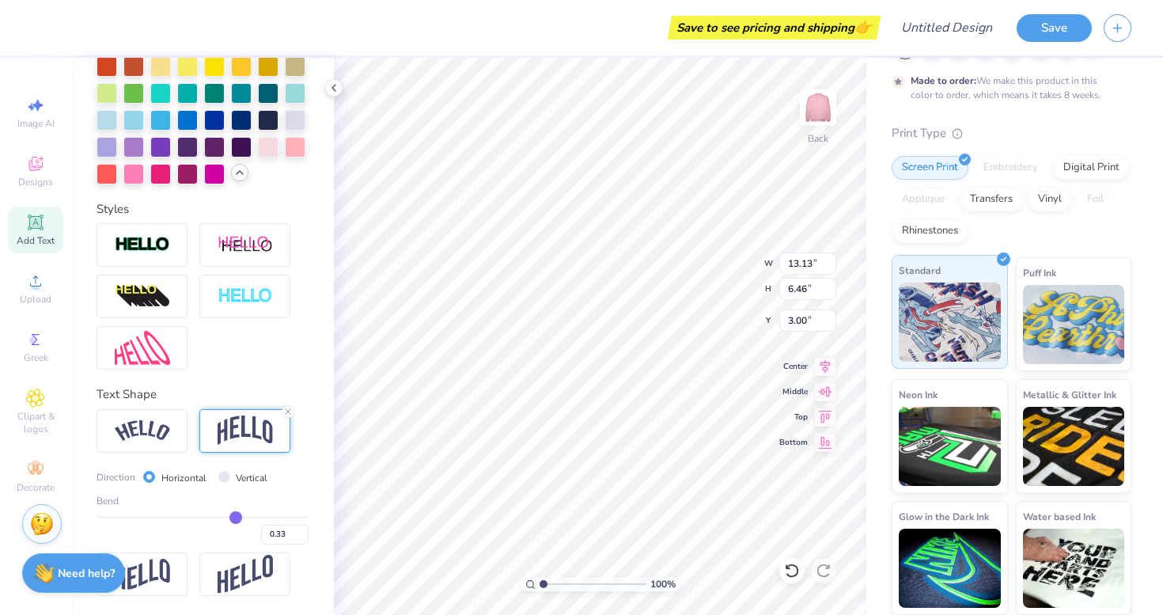
scroll to position [100, 0]
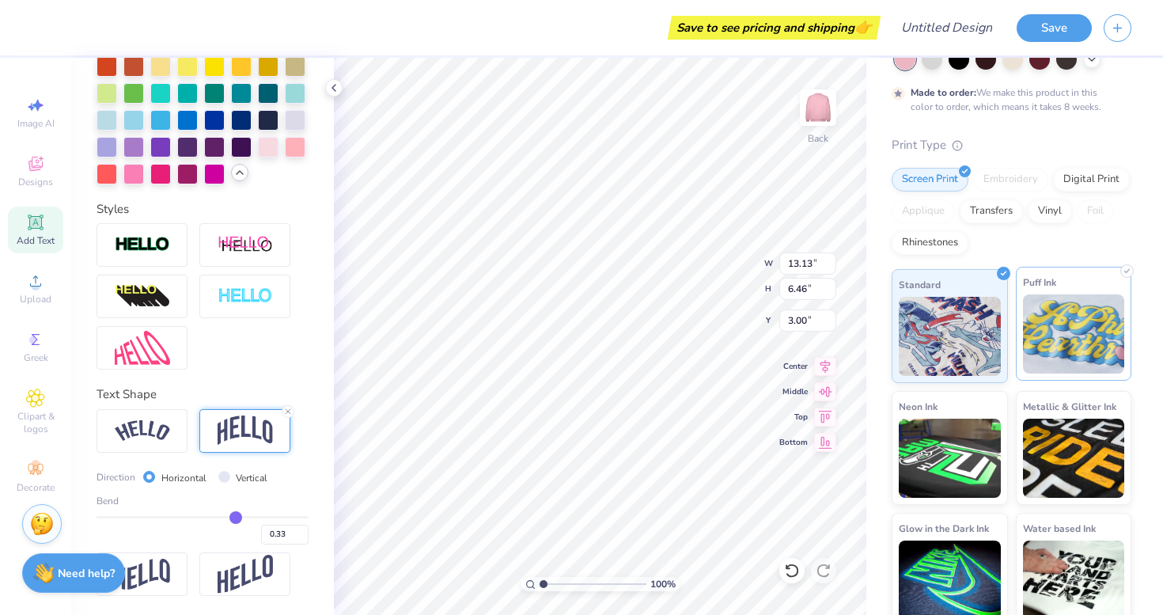
click at [1057, 355] on img at bounding box center [1074, 333] width 102 height 79
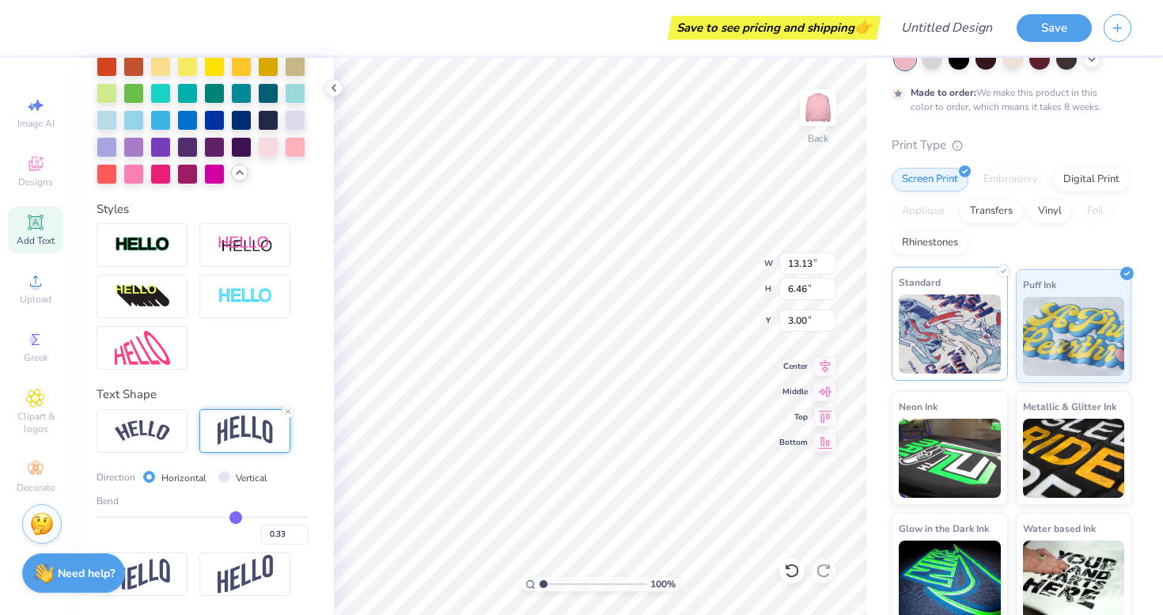
click at [972, 349] on img at bounding box center [950, 333] width 102 height 79
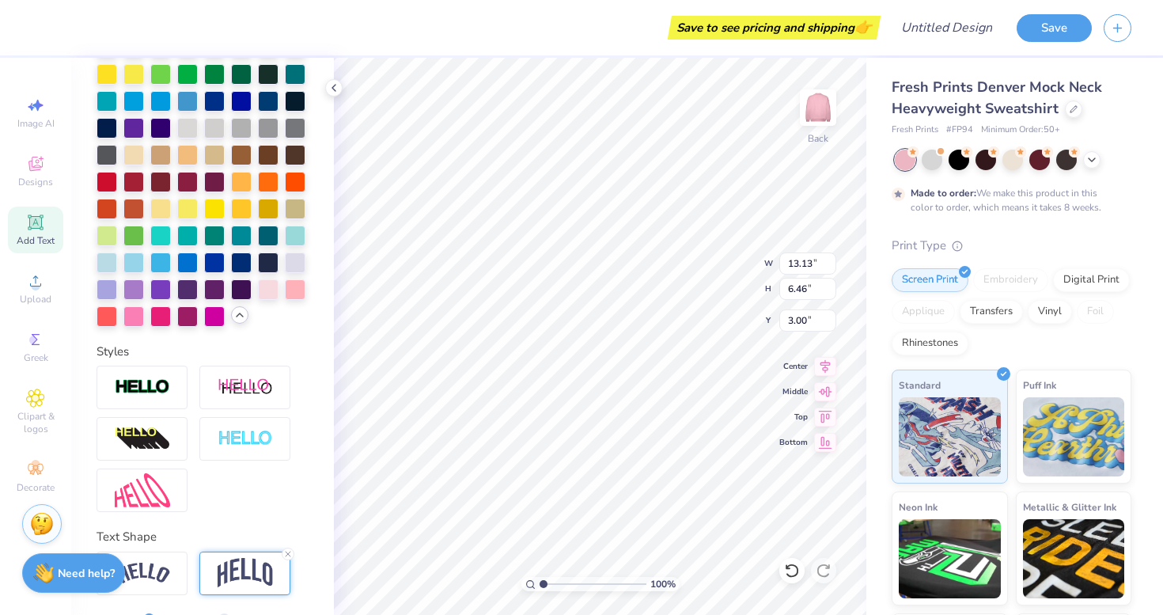
scroll to position [442, 0]
click at [215, 207] on div at bounding box center [214, 208] width 21 height 21
click at [187, 210] on div at bounding box center [187, 208] width 21 height 21
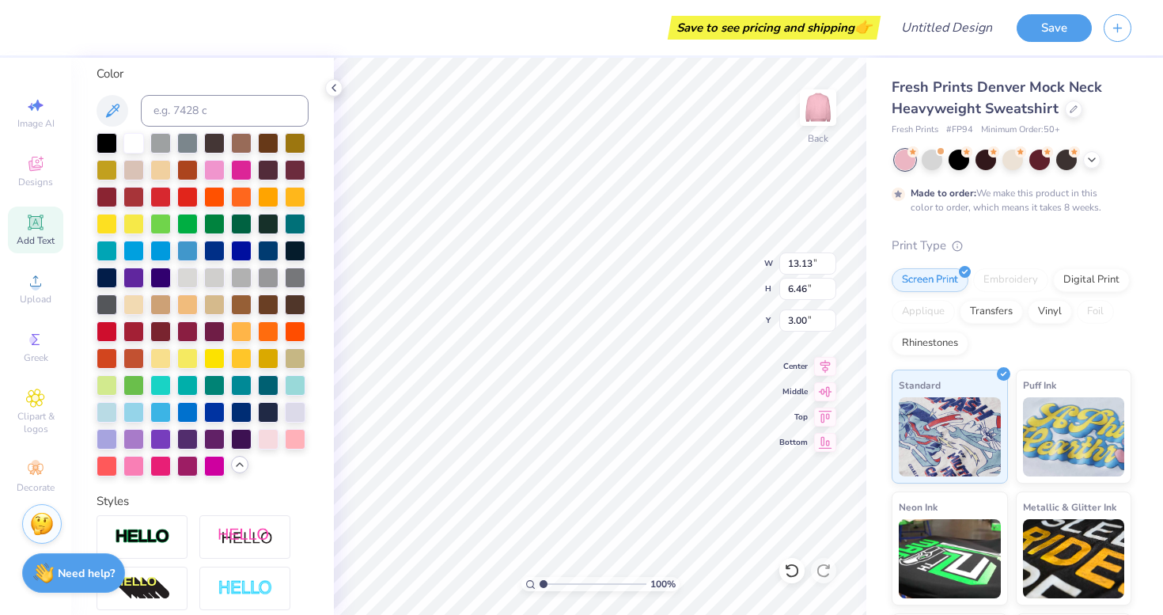
scroll to position [294, 0]
click at [138, 222] on div at bounding box center [133, 221] width 21 height 21
click at [194, 355] on div at bounding box center [187, 356] width 21 height 21
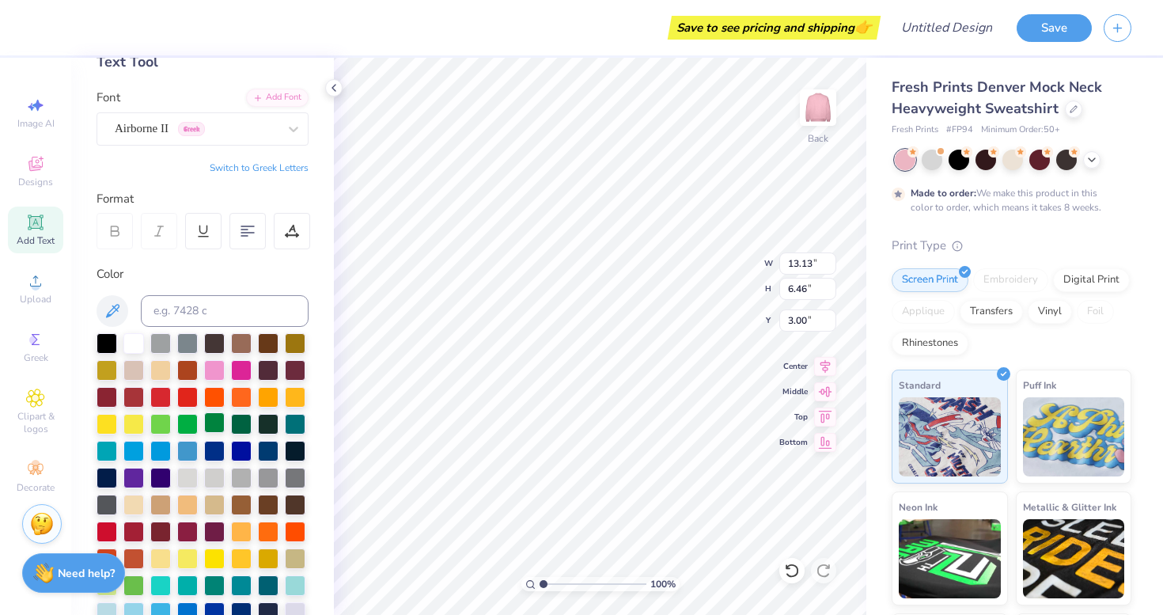
scroll to position [93, 0]
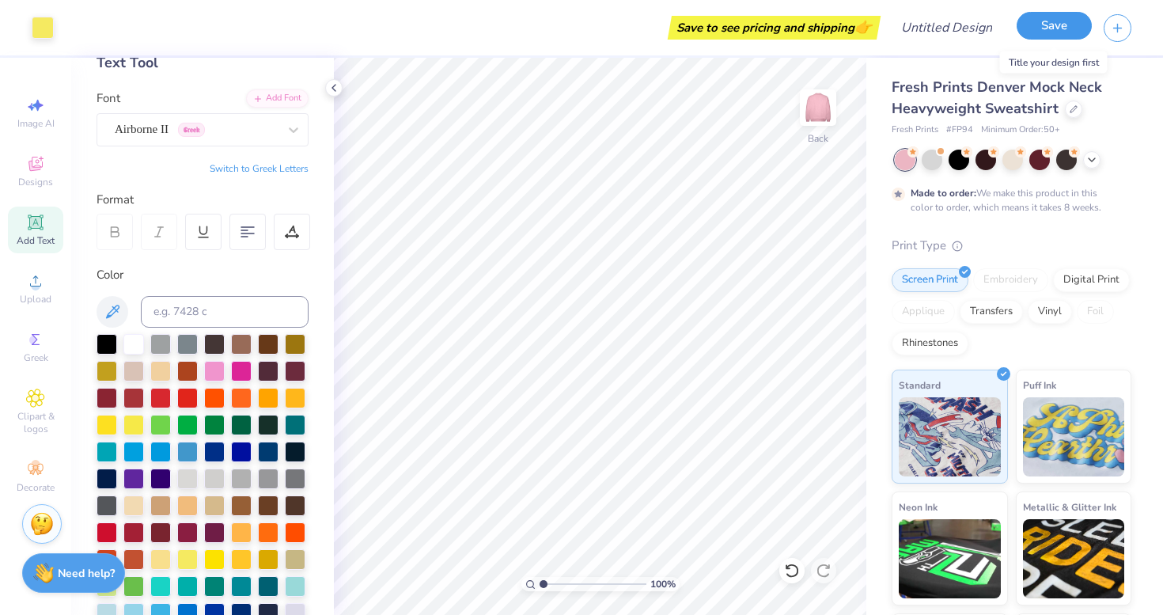
click at [1041, 29] on button "Save" at bounding box center [1054, 26] width 75 height 28
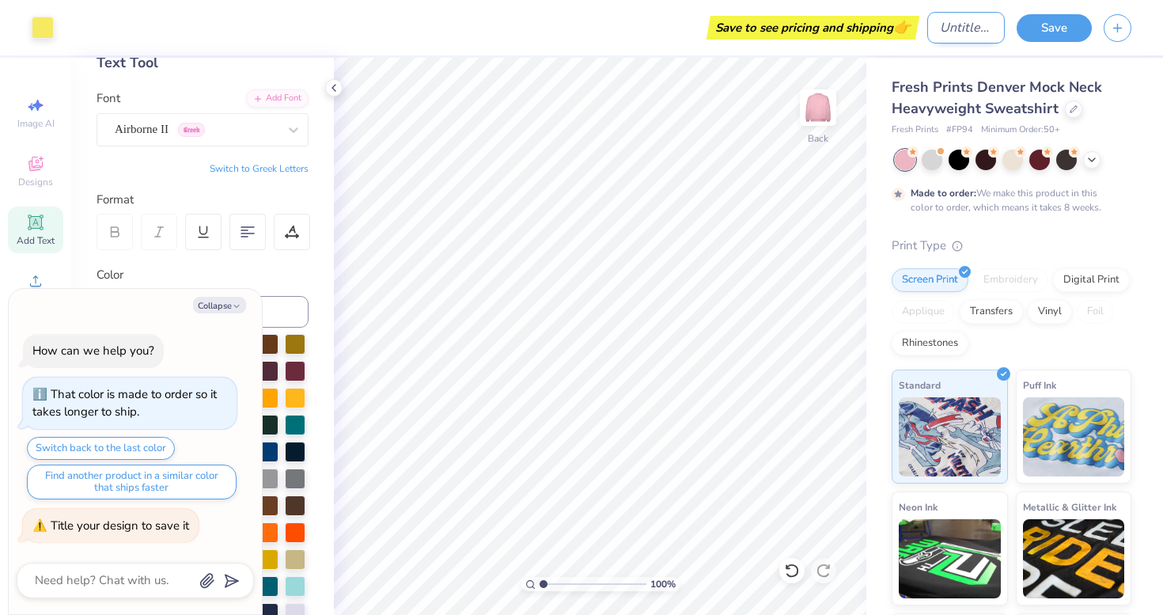
type textarea "x"
click at [951, 32] on input "Design Title" at bounding box center [966, 28] width 78 height 32
type input "r"
type textarea "x"
type input "re"
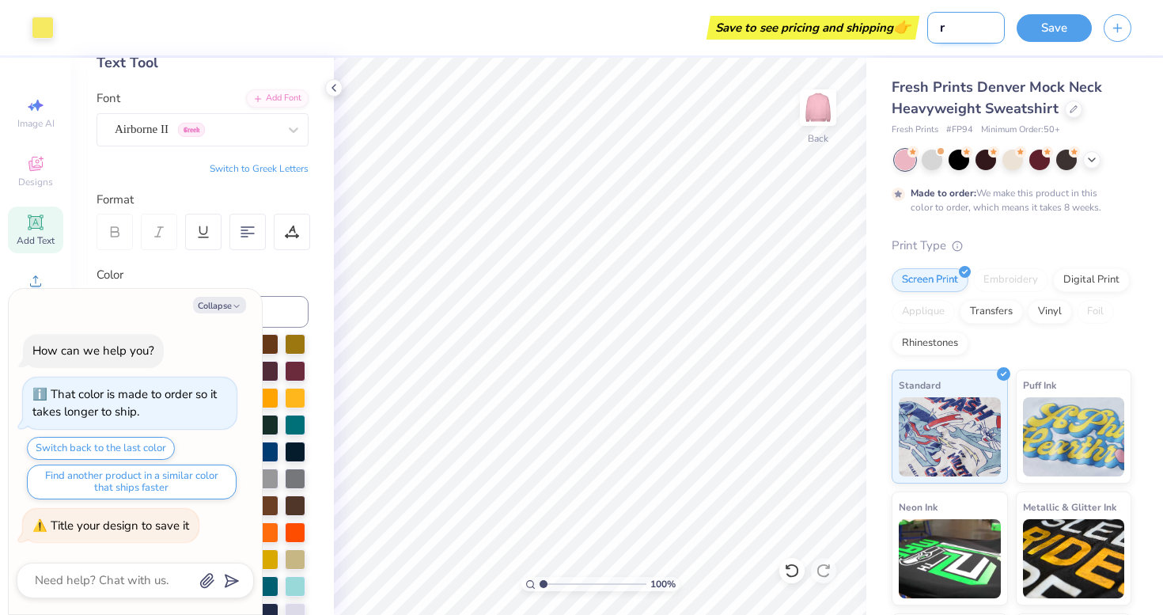
type textarea "x"
type input "rec"
type textarea "x"
type input "recr"
type textarea "x"
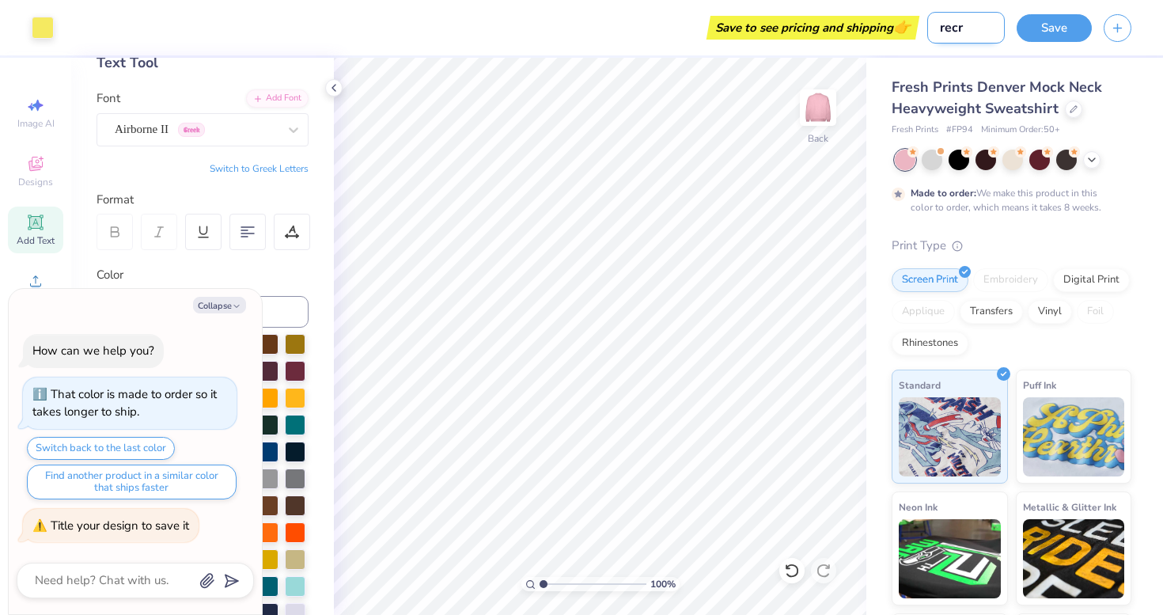
type input "recru"
type textarea "x"
type input "recrui"
type textarea "x"
type input "recruit"
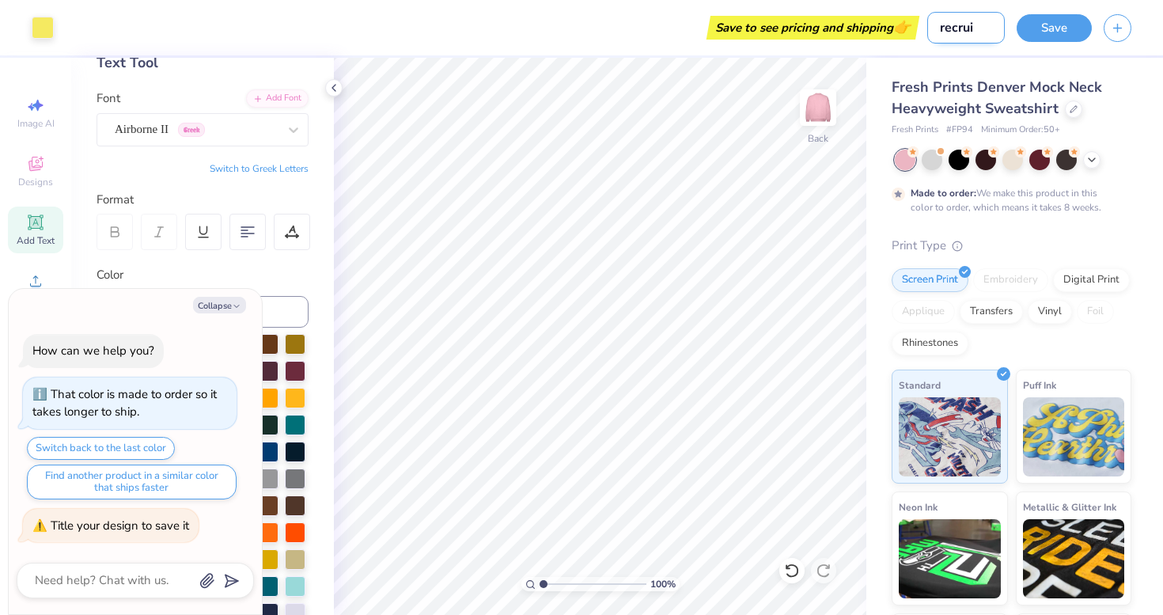
type textarea "x"
type input "recruitm"
type textarea "x"
type input "recruitme"
type textarea "x"
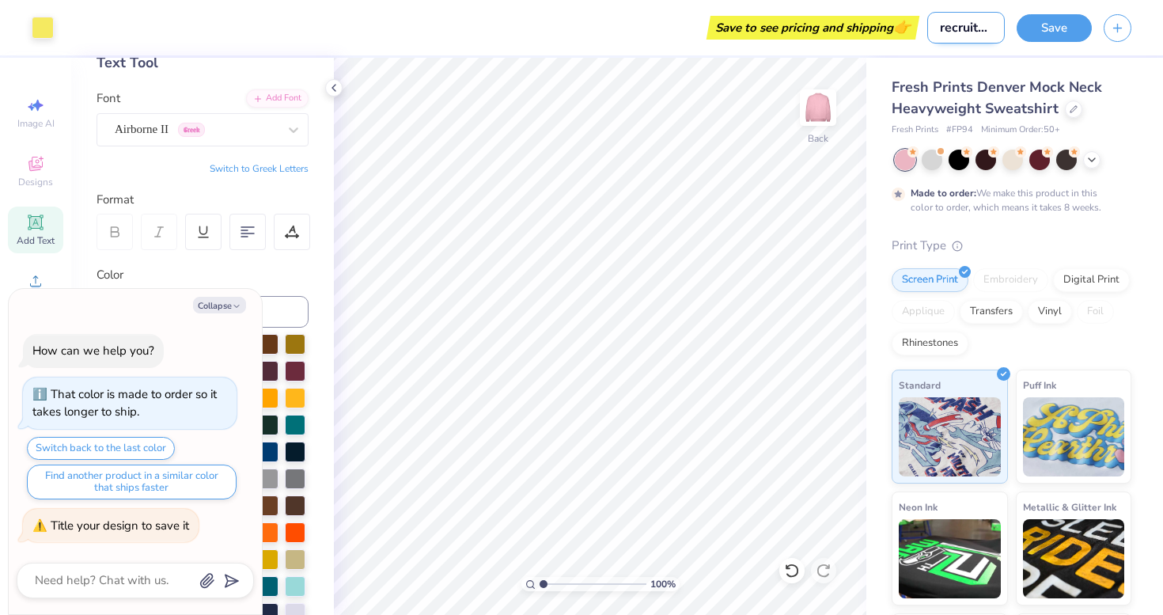
type input "recruitmen"
type textarea "x"
type input "recruitment"
type textarea "x"
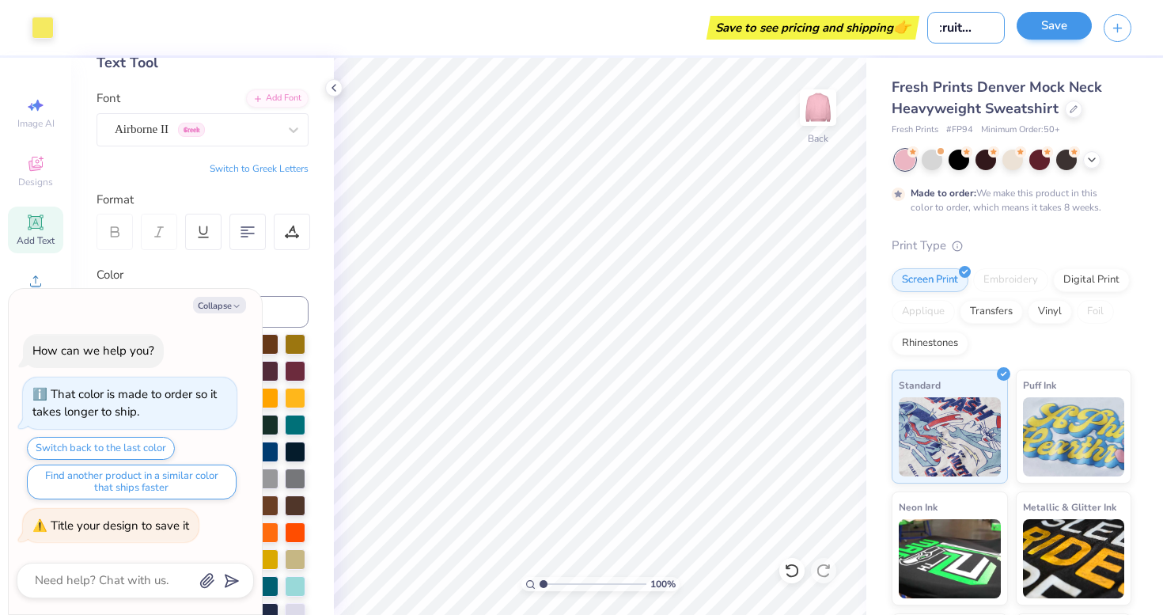
type input "recruitment"
click at [1058, 19] on button "Save" at bounding box center [1054, 26] width 75 height 28
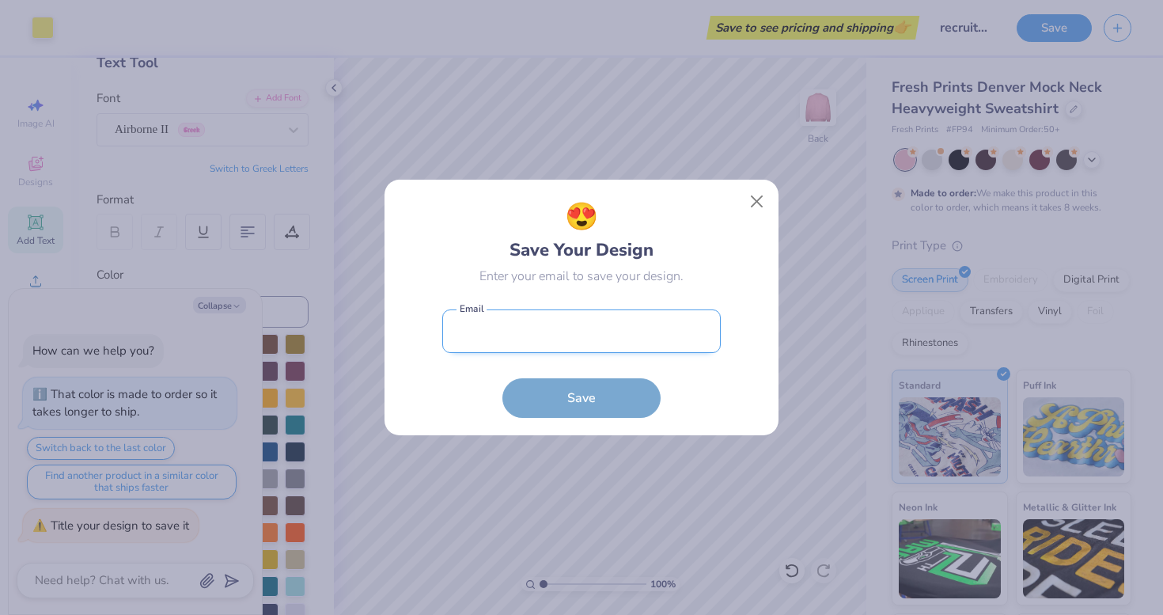
click at [590, 335] on input "email" at bounding box center [581, 331] width 278 height 44
click at [753, 190] on button "Close" at bounding box center [757, 202] width 30 height 30
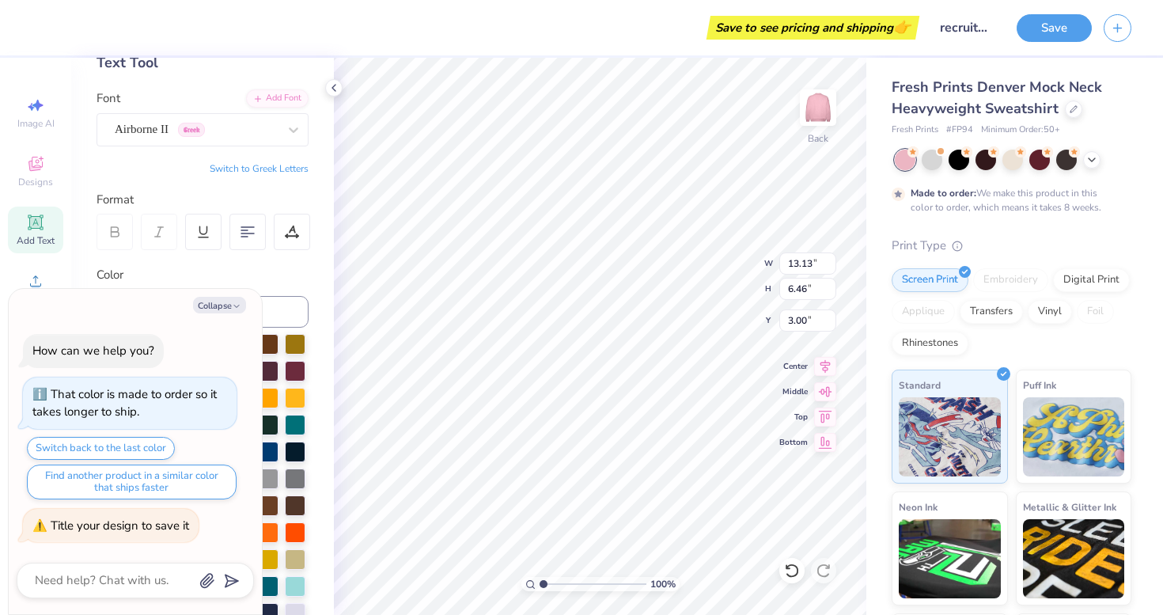
click at [115, 230] on icon at bounding box center [115, 232] width 14 height 14
click at [244, 130] on div "Airborne II Greek" at bounding box center [196, 129] width 166 height 25
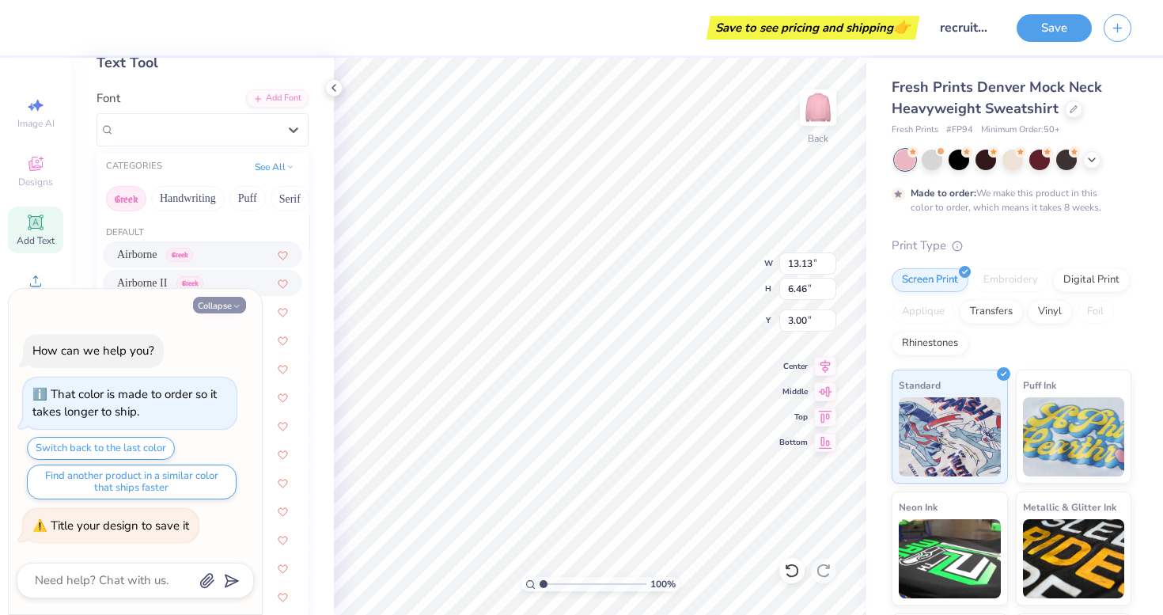
click at [224, 298] on button "Collapse" at bounding box center [219, 305] width 53 height 17
type textarea "x"
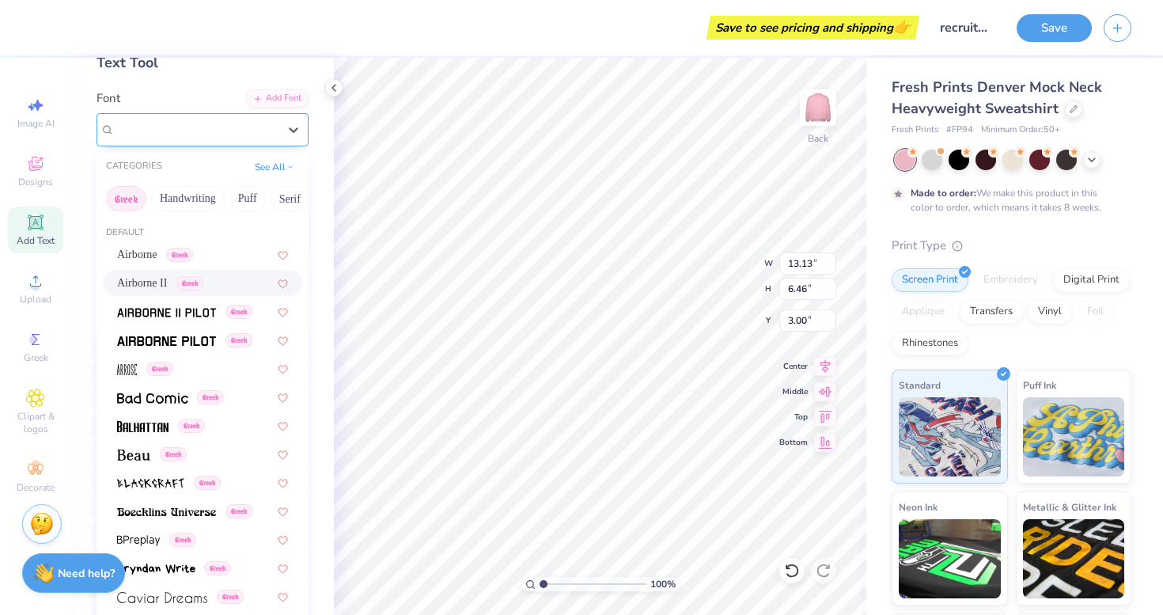
click at [253, 129] on div "Airborne II Greek" at bounding box center [196, 129] width 166 height 25
click at [144, 248] on span "Airborne" at bounding box center [137, 254] width 40 height 17
type input "13.30"
type input "6.48"
type input "2.99"
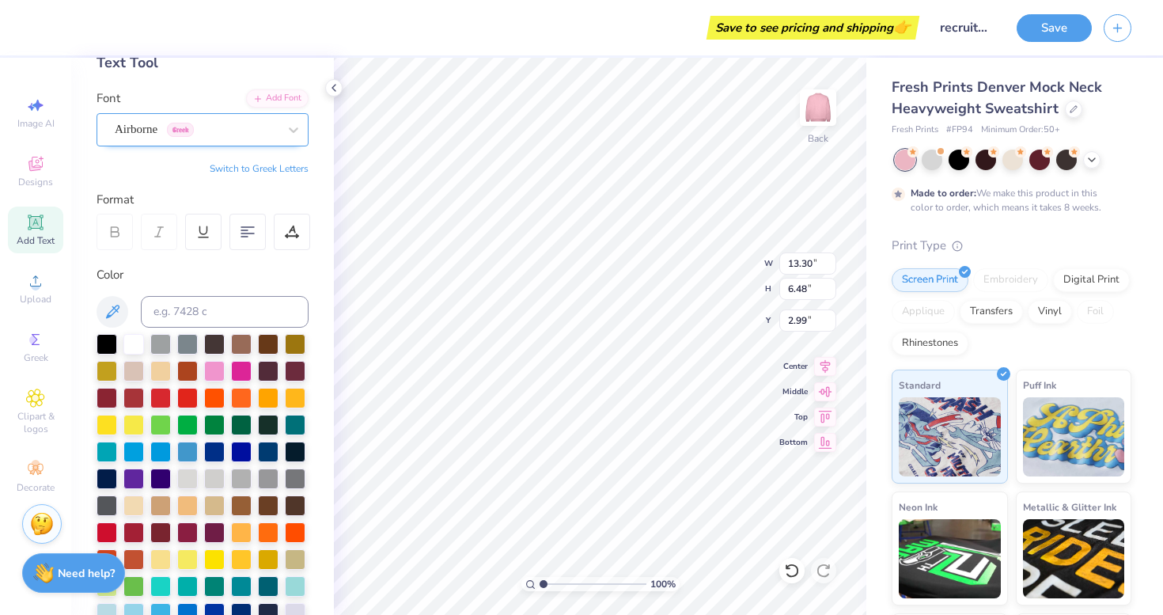
click at [260, 135] on div "Airborne Greek" at bounding box center [196, 129] width 166 height 25
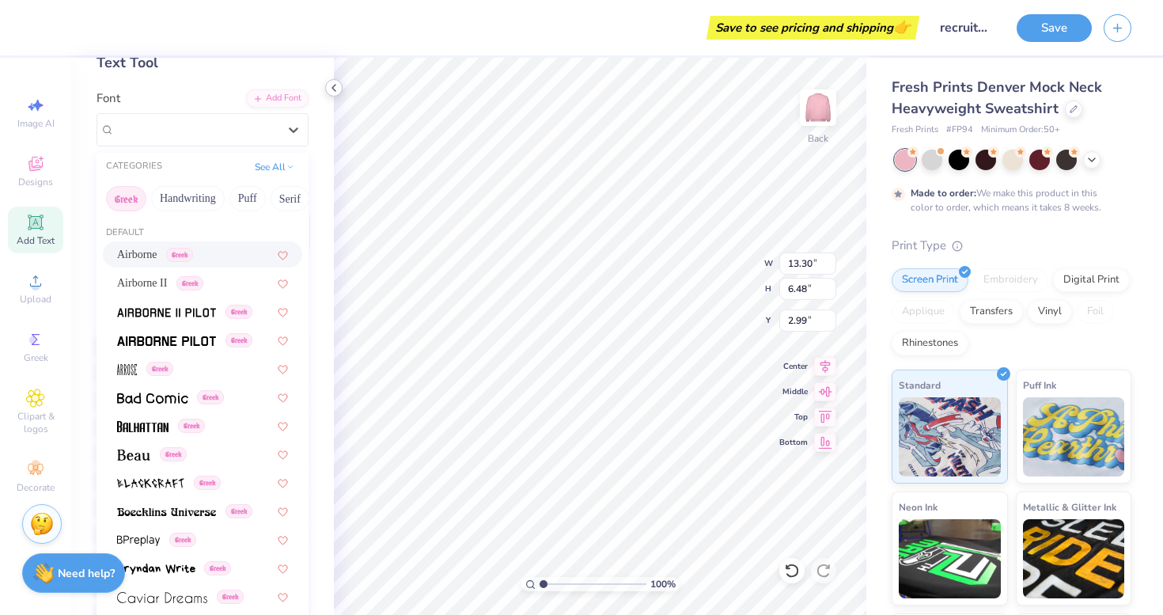
click at [335, 86] on icon at bounding box center [334, 87] width 13 height 13
